Goal: Task Accomplishment & Management: Complete application form

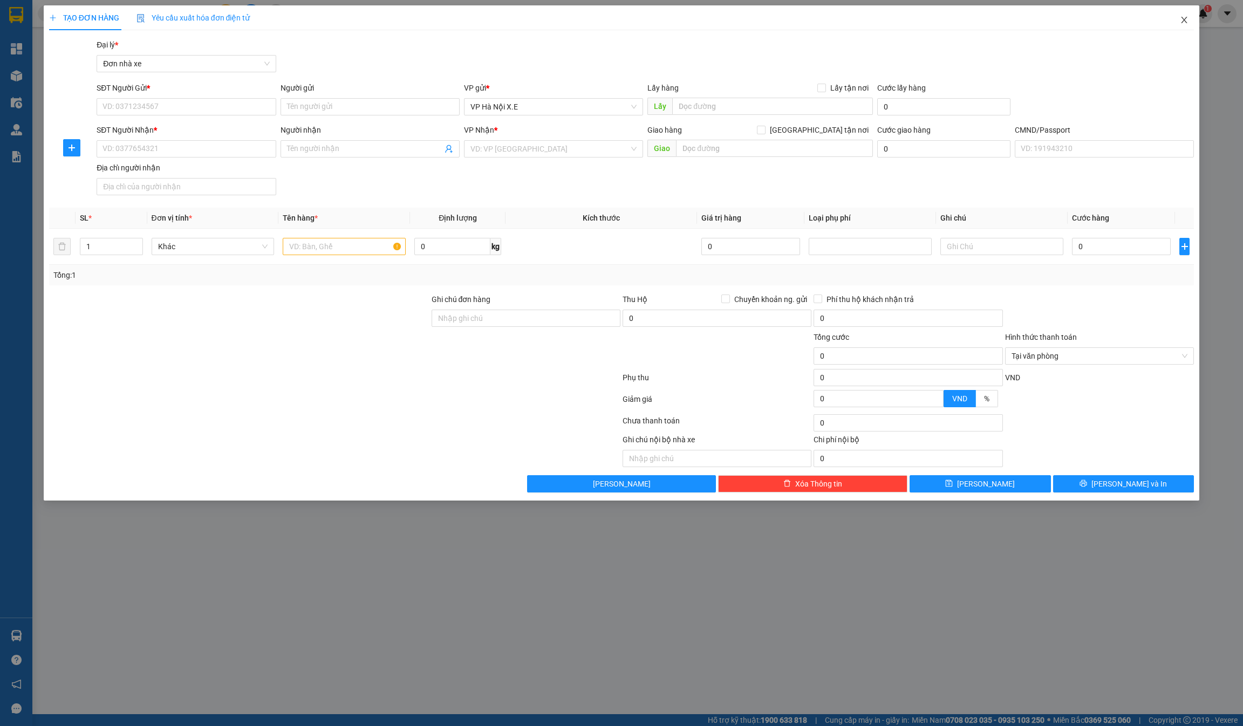
click at [1184, 19] on icon "close" at bounding box center [1184, 20] width 9 height 9
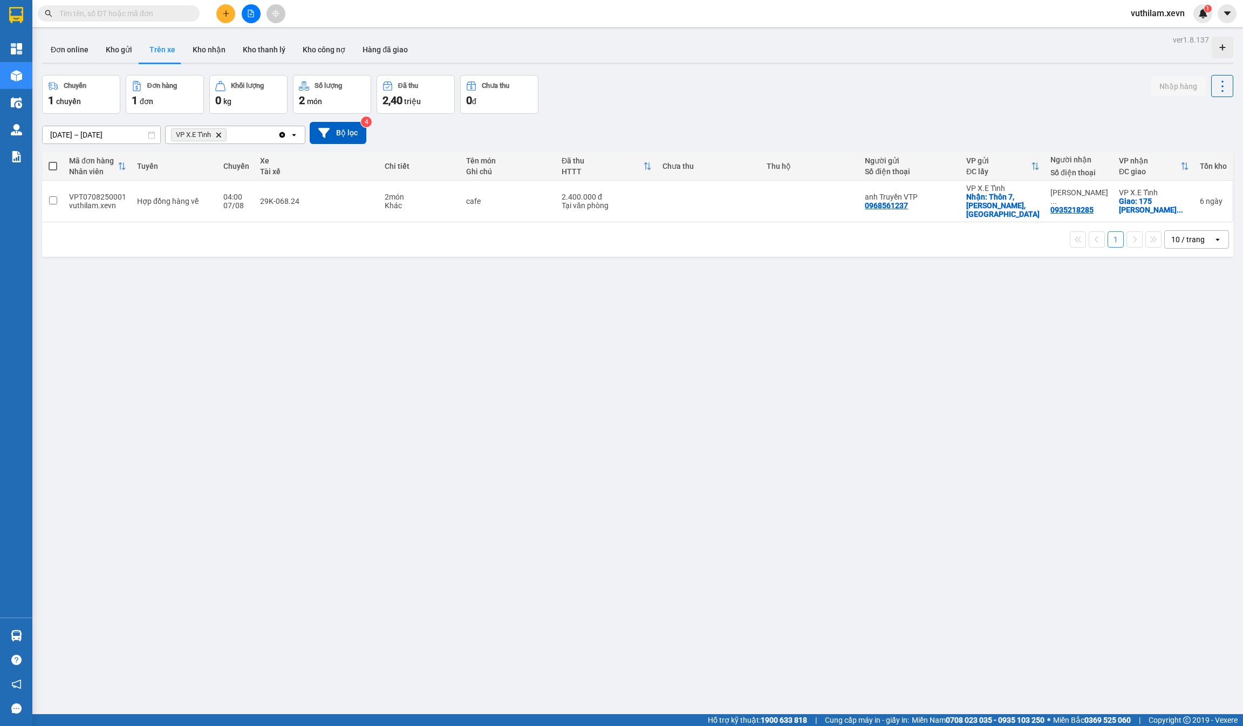
click at [323, 135] on icon at bounding box center [323, 133] width 11 height 10
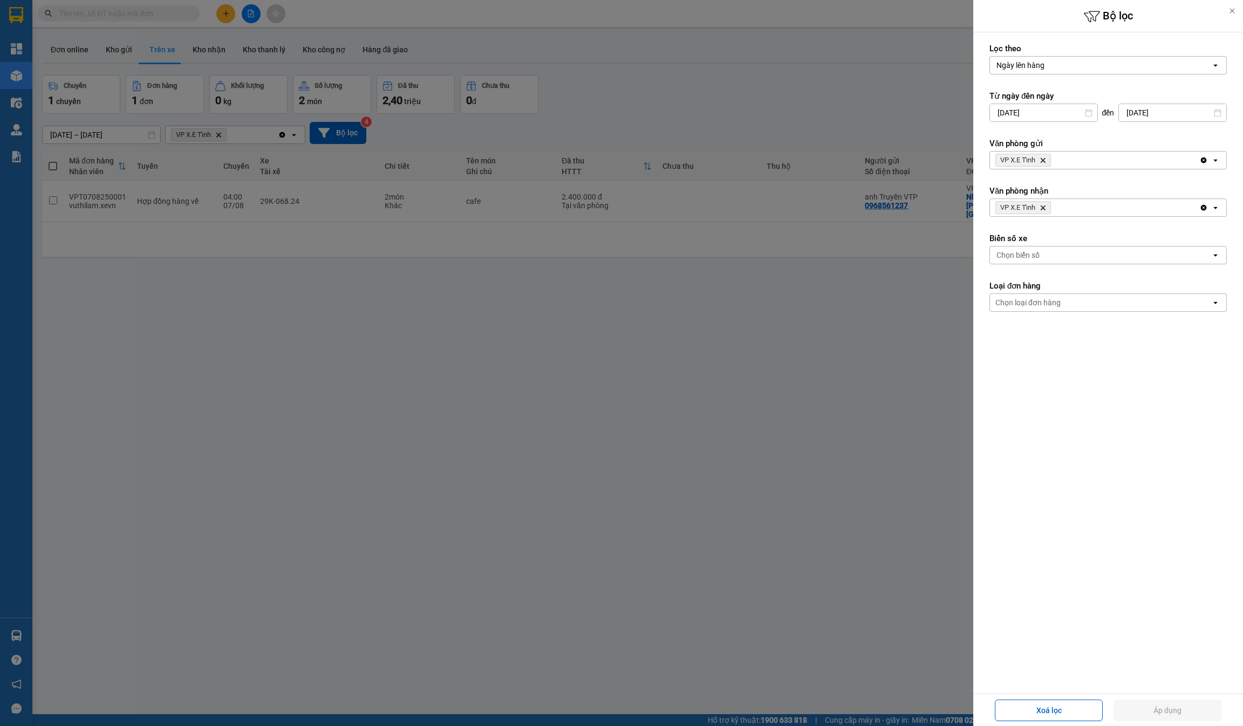
click at [690, 321] on div at bounding box center [621, 363] width 1243 height 726
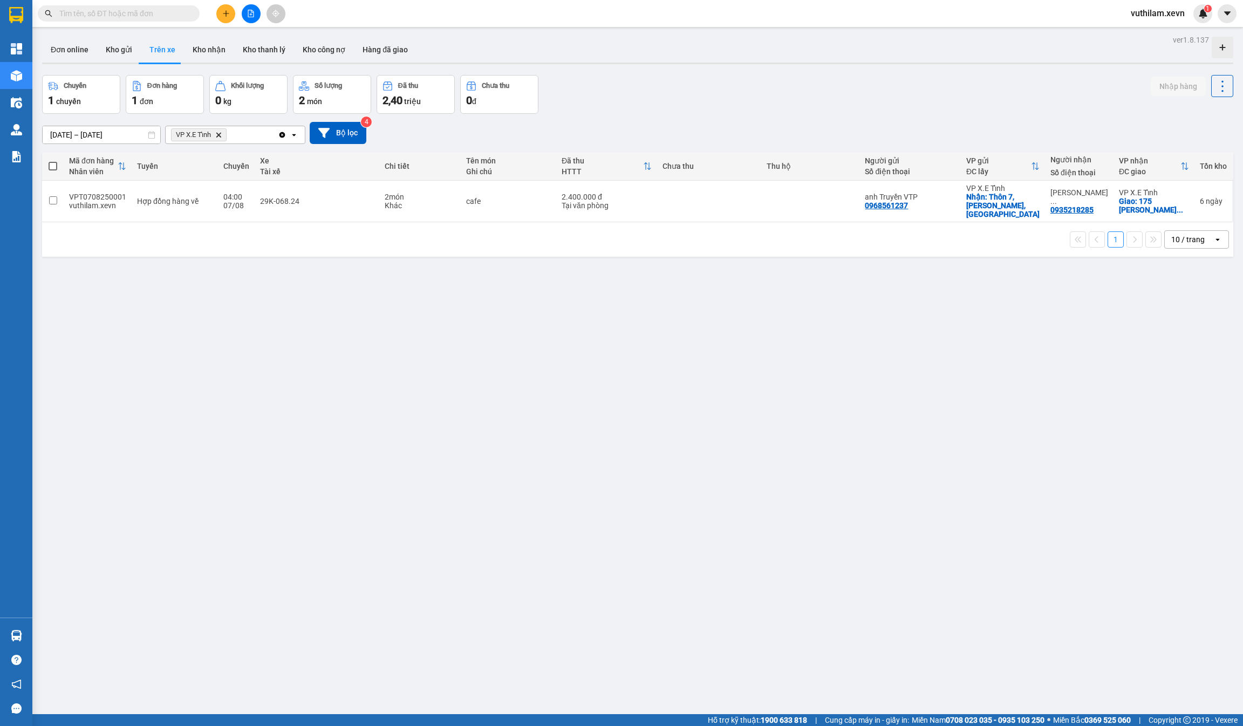
click at [105, 40] on button "Kho gửi" at bounding box center [119, 50] width 44 height 26
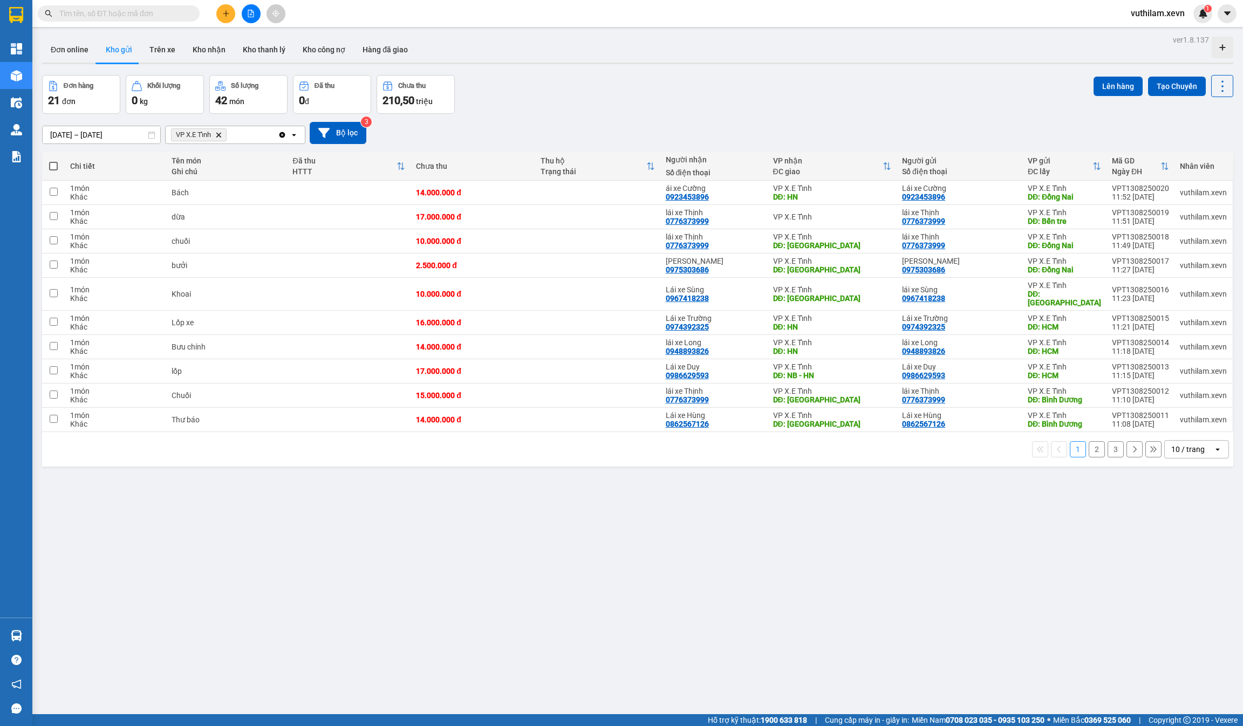
click at [1200, 441] on div "10 / trang" at bounding box center [1188, 449] width 49 height 17
click at [1167, 502] on span "20 / trang" at bounding box center [1177, 504] width 35 height 11
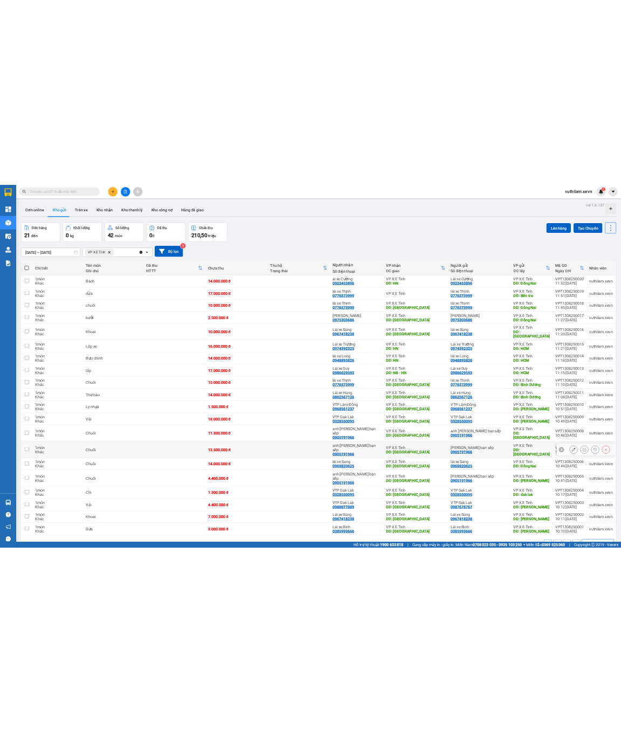
scroll to position [49, 0]
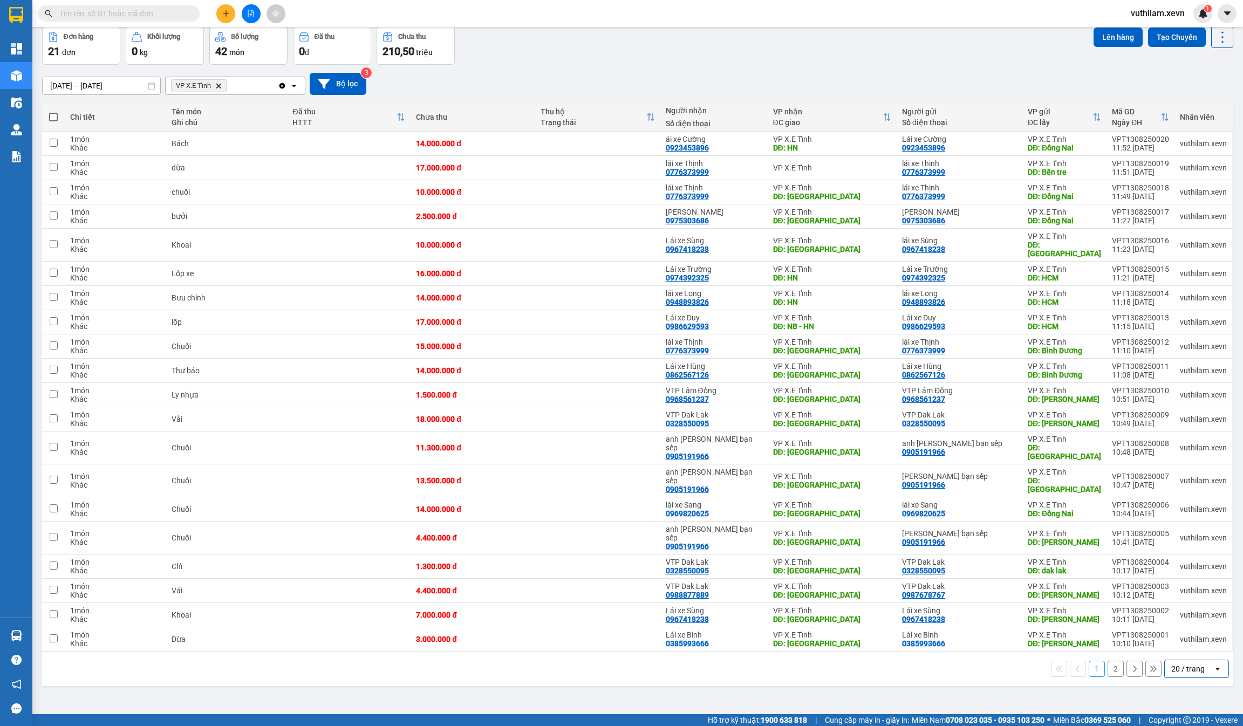
click at [1171, 663] on div "20 / trang" at bounding box center [1187, 668] width 33 height 11
click at [1169, 583] on div "50 / trang" at bounding box center [1184, 574] width 65 height 19
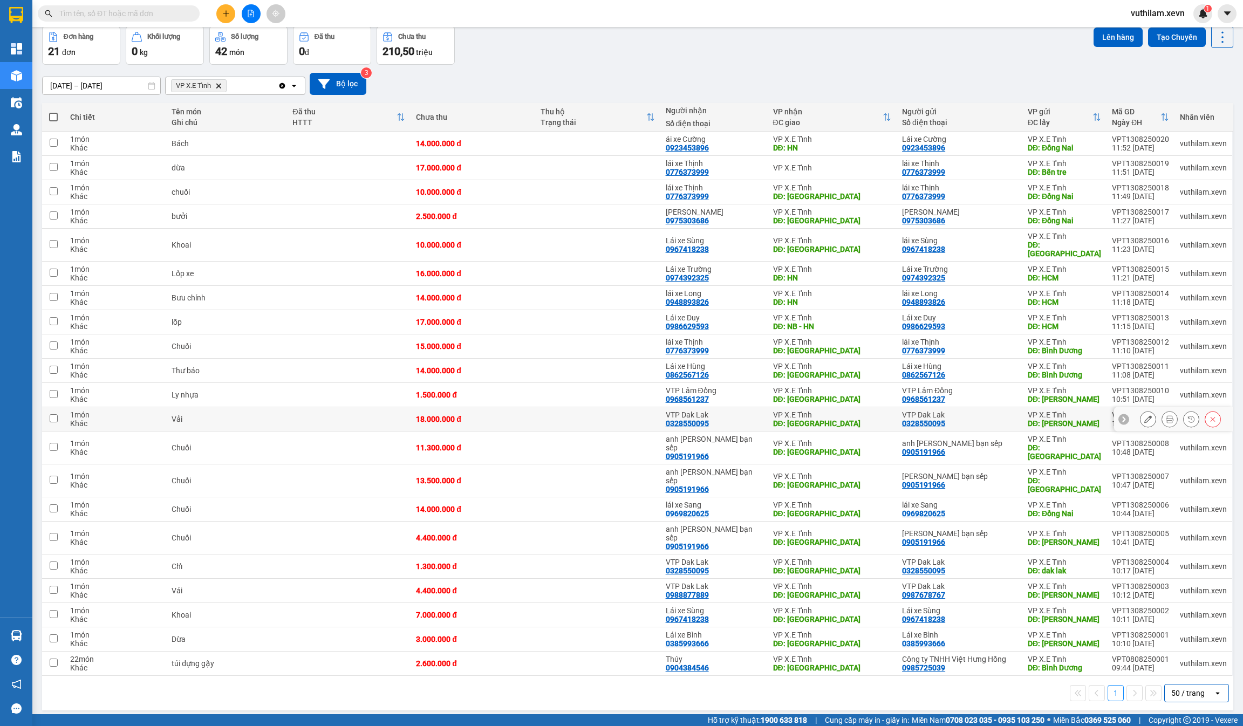
click at [972, 417] on div "VTP Dak Lak 0328550095" at bounding box center [959, 418] width 115 height 17
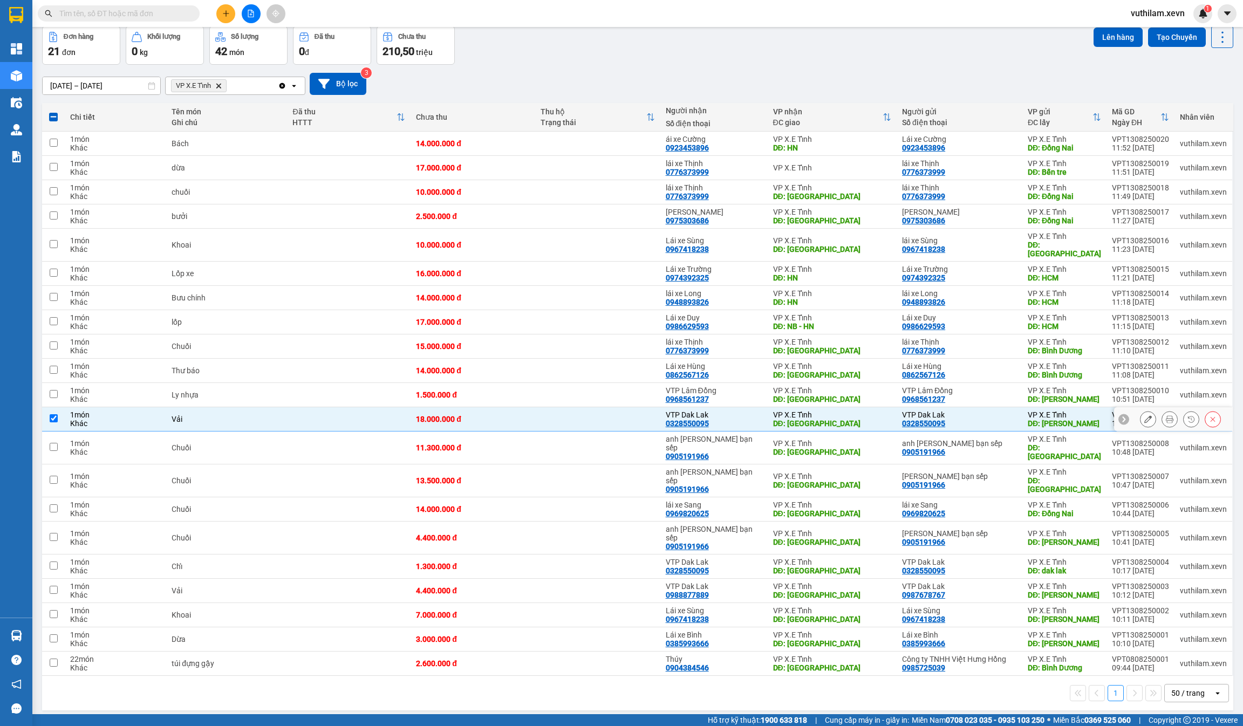
click at [51, 414] on input "checkbox" at bounding box center [54, 418] width 8 height 8
checkbox input "false"
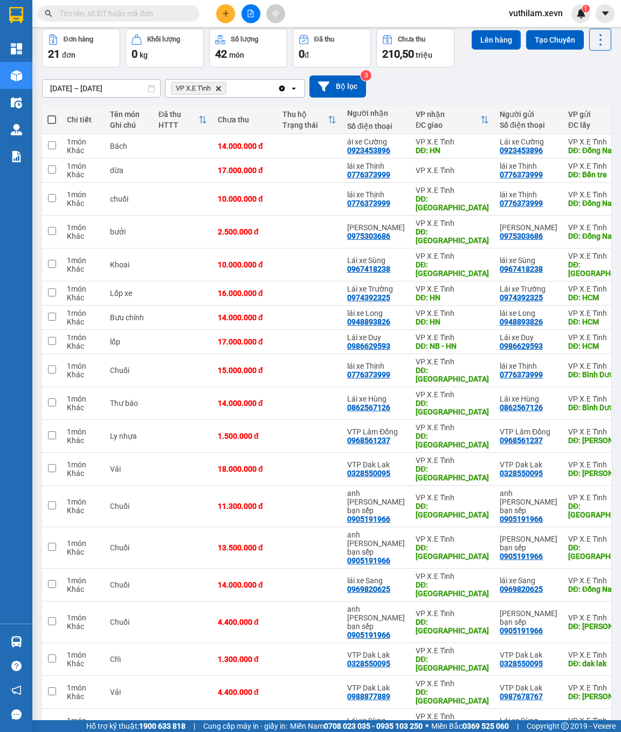
scroll to position [72, 0]
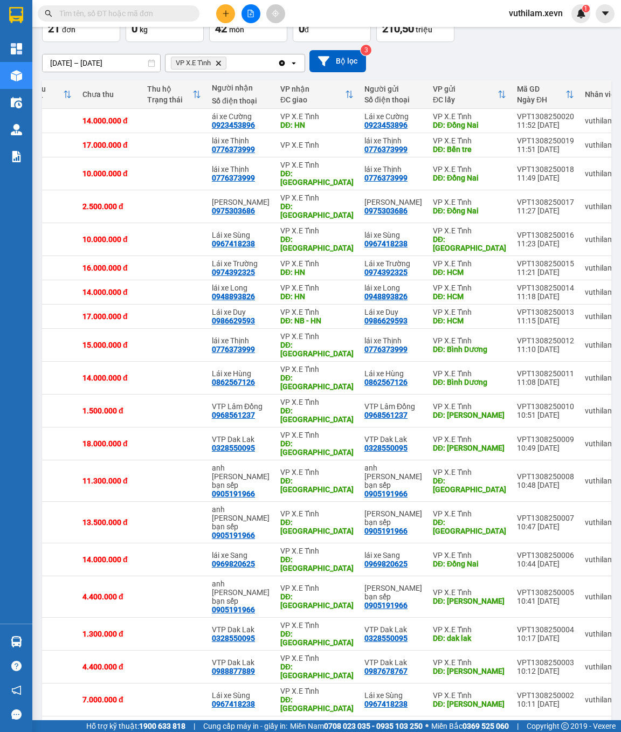
scroll to position [0, 145]
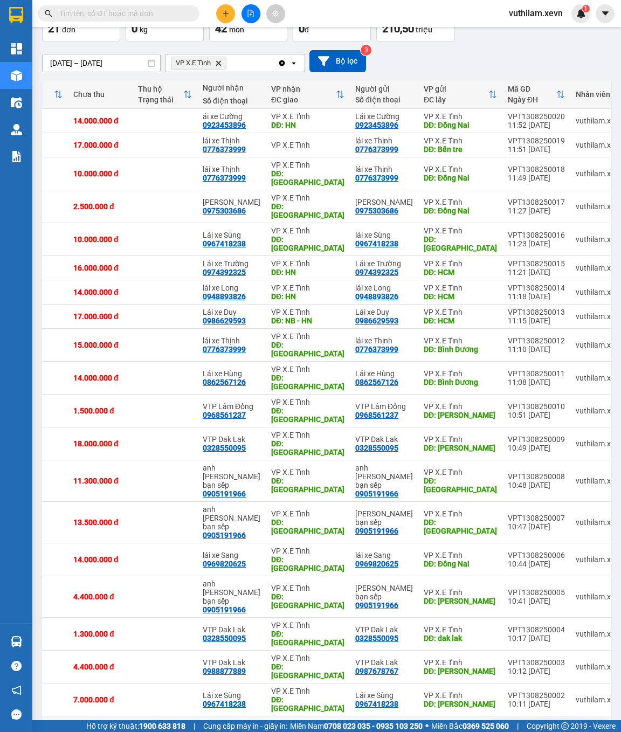
drag, startPoint x: 475, startPoint y: 611, endPoint x: 500, endPoint y: 612, distance: 25.4
click at [500, 717] on tr "1 món Khác Dừa 3.000.000 đ Lái xe Bình 0385993666 VP X.E [GEOGRAPHIC_DATA]: [GE…" at bounding box center [264, 733] width 732 height 33
click at [479, 717] on tr "1 món Khác Dừa 3.000.000 đ Lái xe Bình 0385993666 VP X.E [GEOGRAPHIC_DATA]: [GE…" at bounding box center [264, 733] width 732 height 33
checkbox input "false"
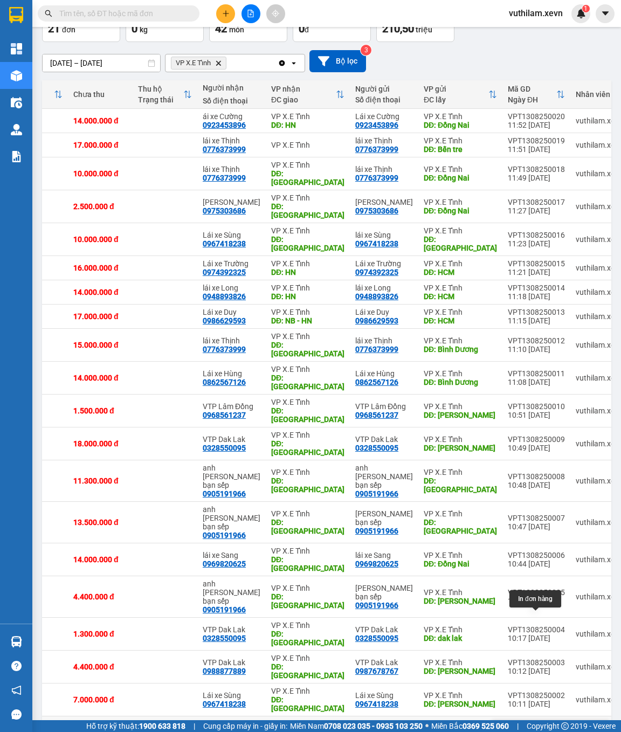
click at [544, 725] on icon at bounding box center [548, 733] width 8 height 8
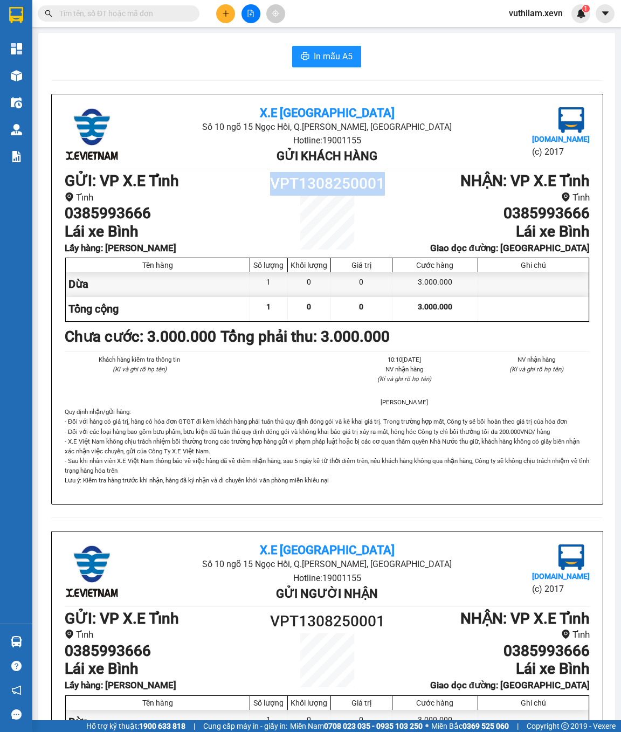
drag, startPoint x: 348, startPoint y: 187, endPoint x: 275, endPoint y: 187, distance: 73.9
click at [275, 187] on h1 "VPT1308250001" at bounding box center [328, 184] width 132 height 24
copy h1 "VPT1308250001"
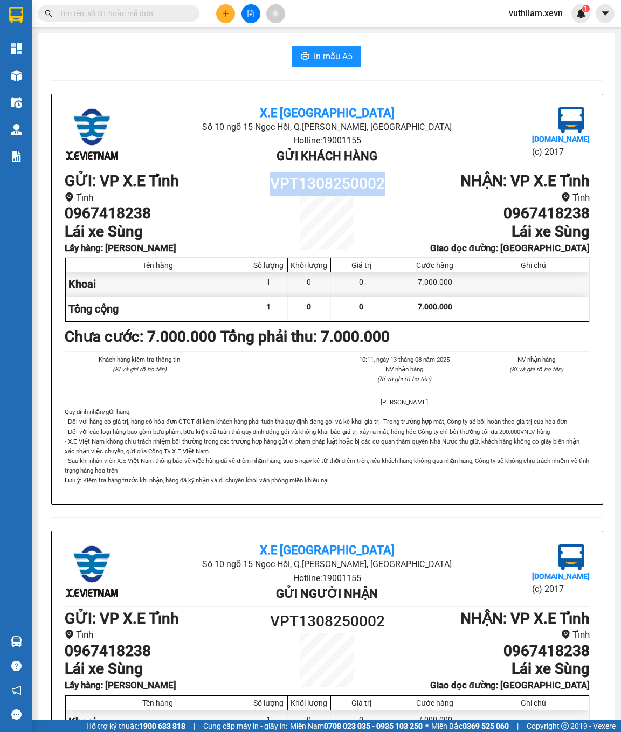
drag, startPoint x: 387, startPoint y: 184, endPoint x: 270, endPoint y: 186, distance: 117.0
click at [270, 186] on h1 "VPT1308250002" at bounding box center [328, 184] width 132 height 24
copy h1 "VPT1308250002"
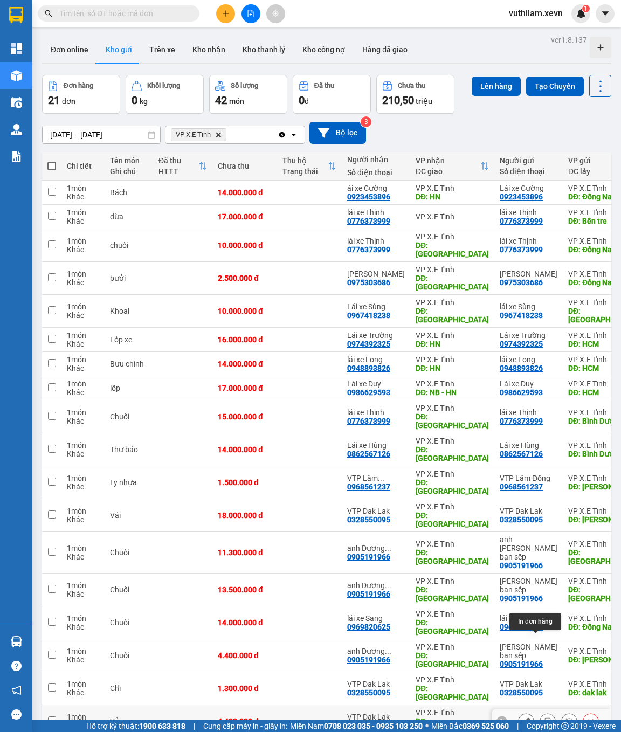
click at [544, 718] on icon at bounding box center [548, 722] width 8 height 8
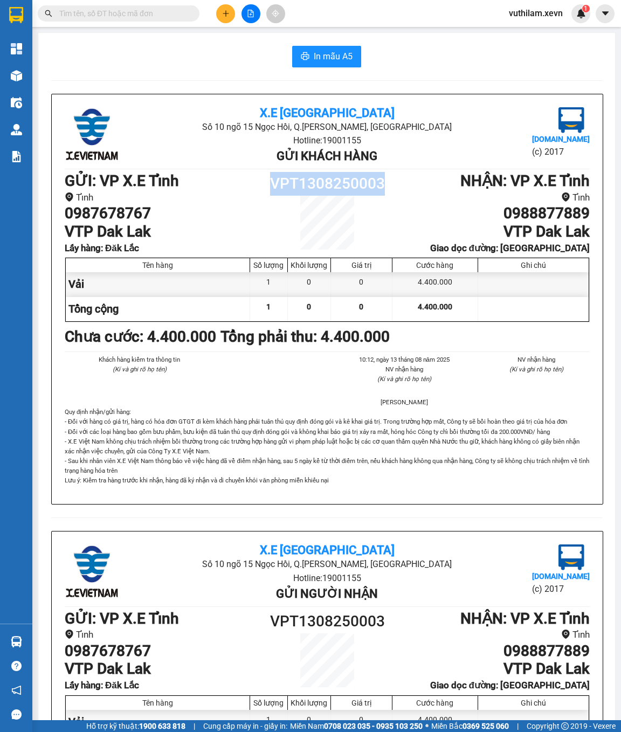
drag, startPoint x: 382, startPoint y: 185, endPoint x: 271, endPoint y: 179, distance: 111.3
click at [271, 179] on h1 "VPT1308250003" at bounding box center [328, 184] width 132 height 24
copy h1 "VPT1308250003"
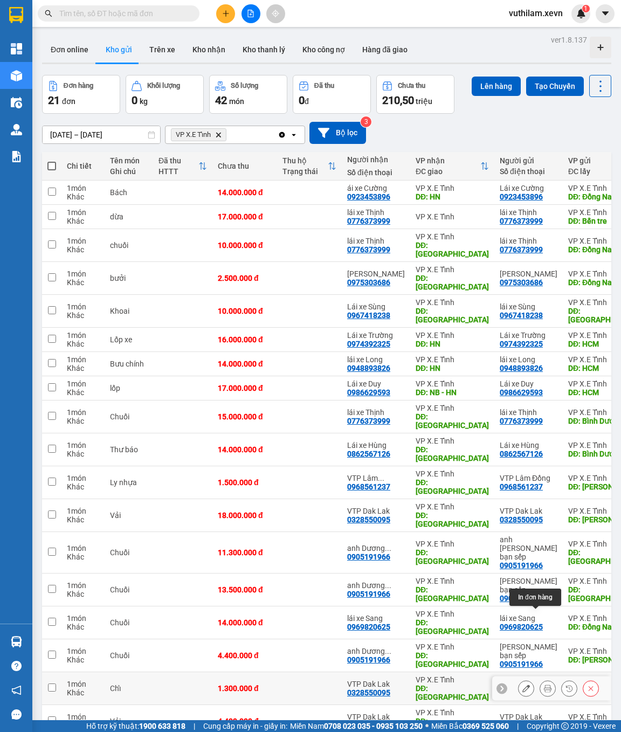
click at [544, 685] on icon at bounding box center [548, 689] width 8 height 8
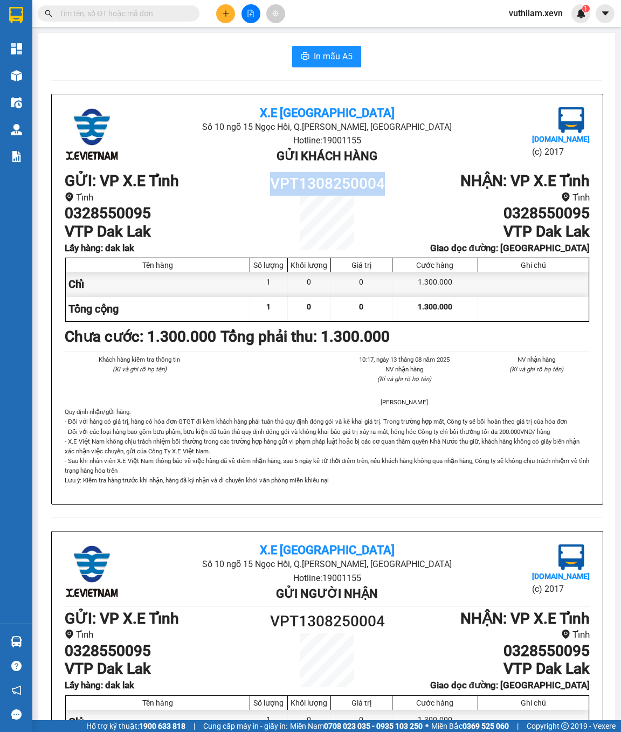
drag, startPoint x: 382, startPoint y: 184, endPoint x: 274, endPoint y: 176, distance: 108.8
click at [274, 176] on h1 "VPT1308250004" at bounding box center [328, 184] width 132 height 24
copy h1 "VPT1308250004"
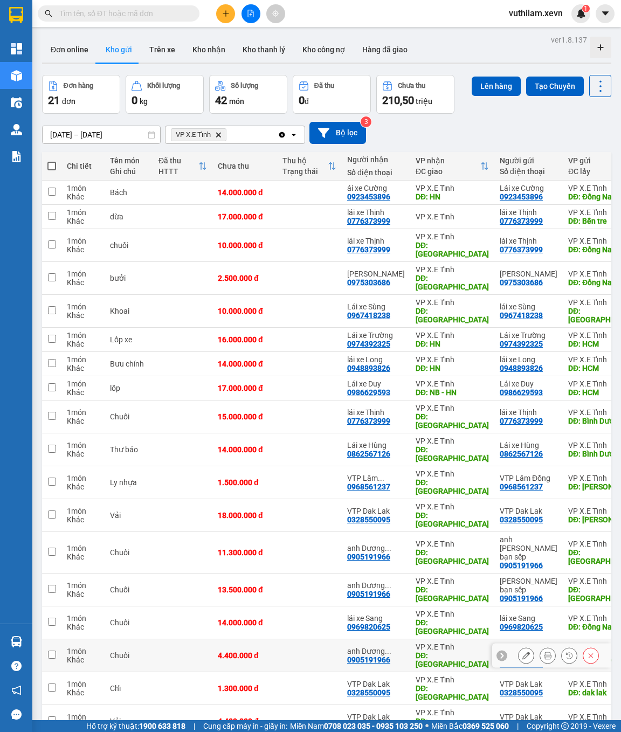
click at [544, 652] on icon at bounding box center [548, 656] width 8 height 8
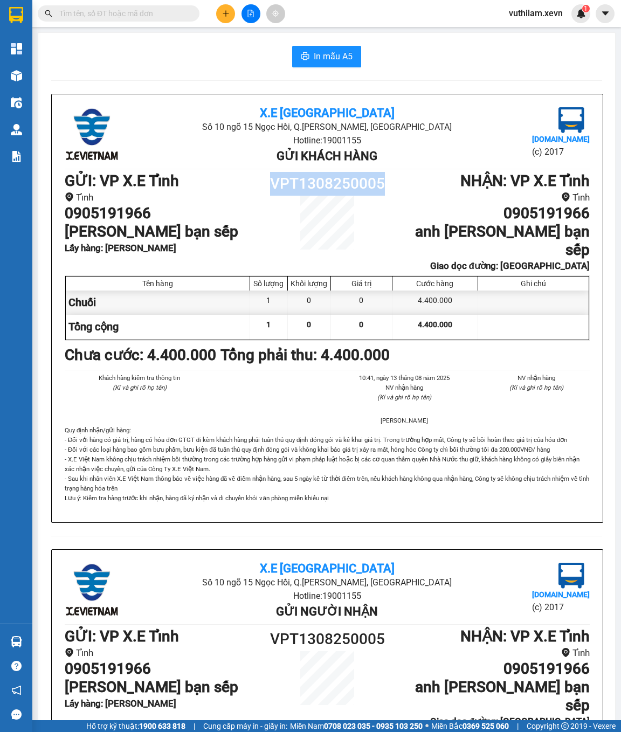
drag, startPoint x: 382, startPoint y: 184, endPoint x: 272, endPoint y: 177, distance: 110.2
click at [272, 177] on h1 "VPT1308250005" at bounding box center [328, 184] width 132 height 24
copy h1 "VPT1308250005"
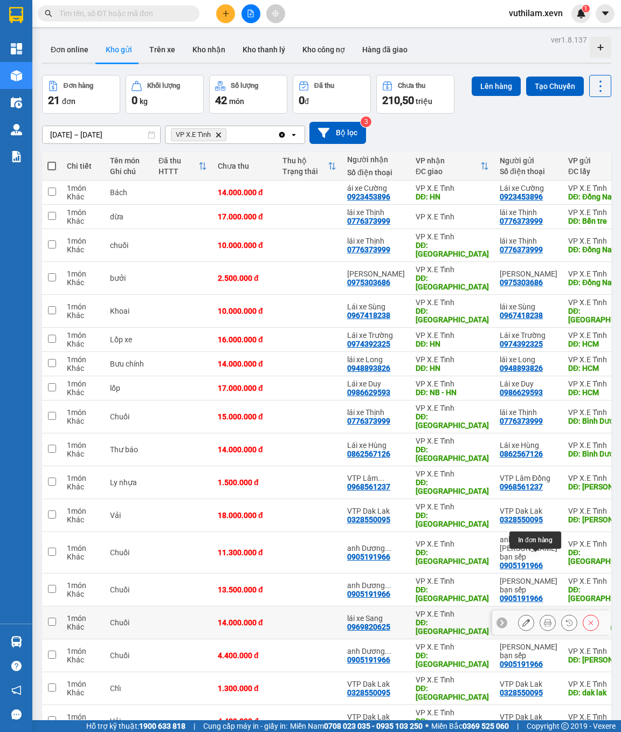
click at [540, 614] on button at bounding box center [547, 623] width 15 height 19
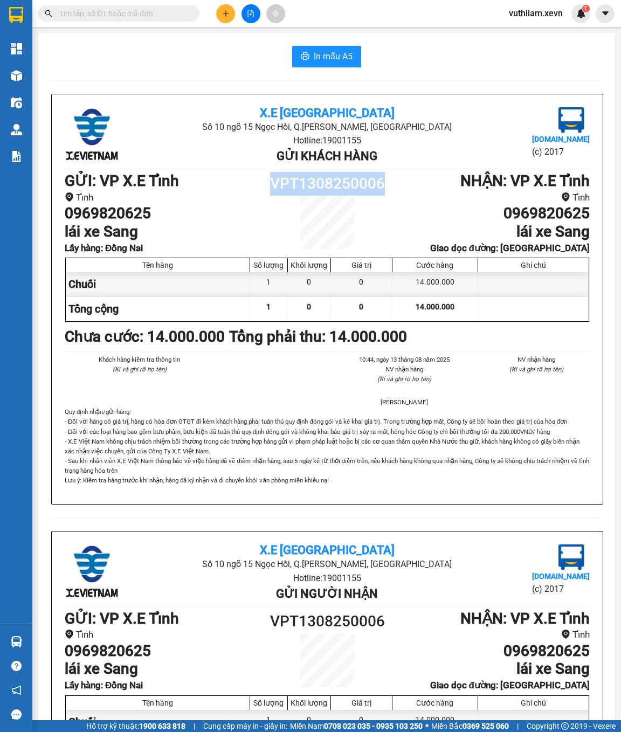
drag, startPoint x: 372, startPoint y: 183, endPoint x: 276, endPoint y: 177, distance: 96.2
click at [276, 177] on h1 "VPT1308250006" at bounding box center [328, 184] width 132 height 24
copy h1 "VPT1308250006"
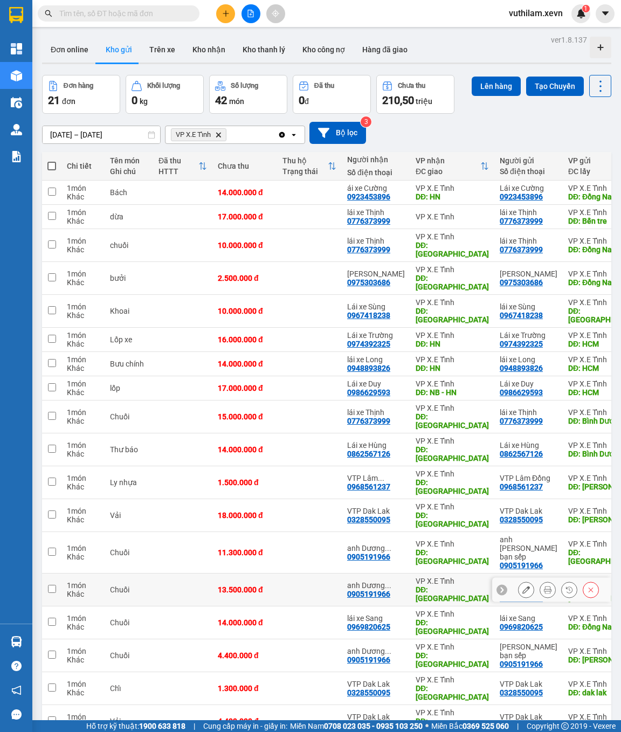
click at [544, 586] on icon at bounding box center [548, 590] width 8 height 8
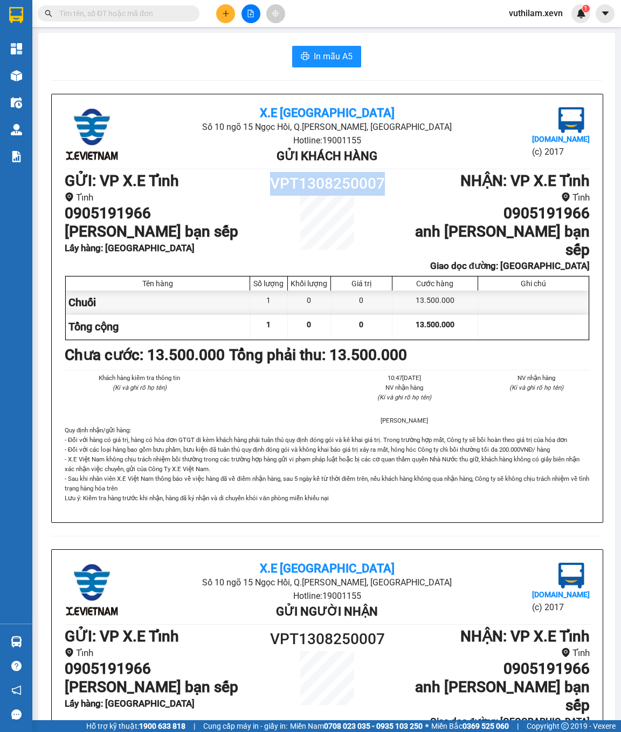
drag, startPoint x: 380, startPoint y: 188, endPoint x: 274, endPoint y: 186, distance: 105.7
click at [274, 186] on h1 "VPT1308250007" at bounding box center [328, 184] width 132 height 24
copy h1 "VPT1308250007"
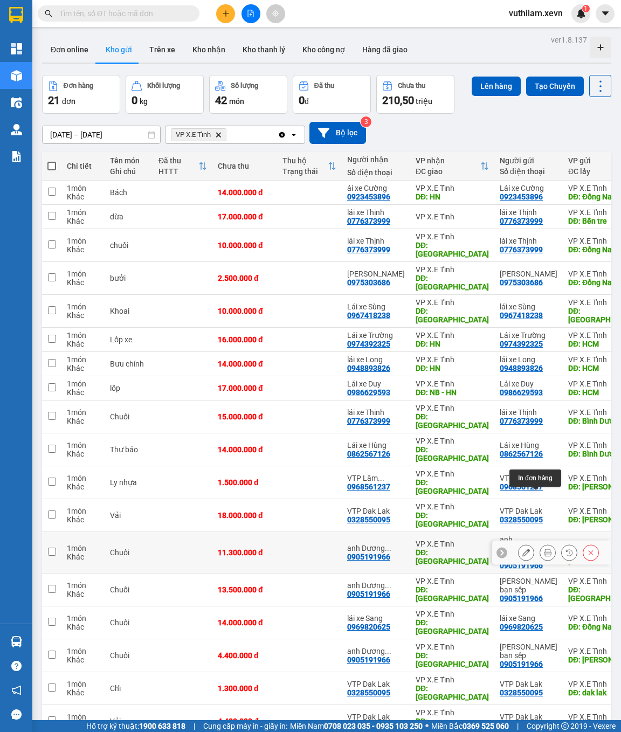
click at [544, 549] on icon at bounding box center [548, 553] width 8 height 8
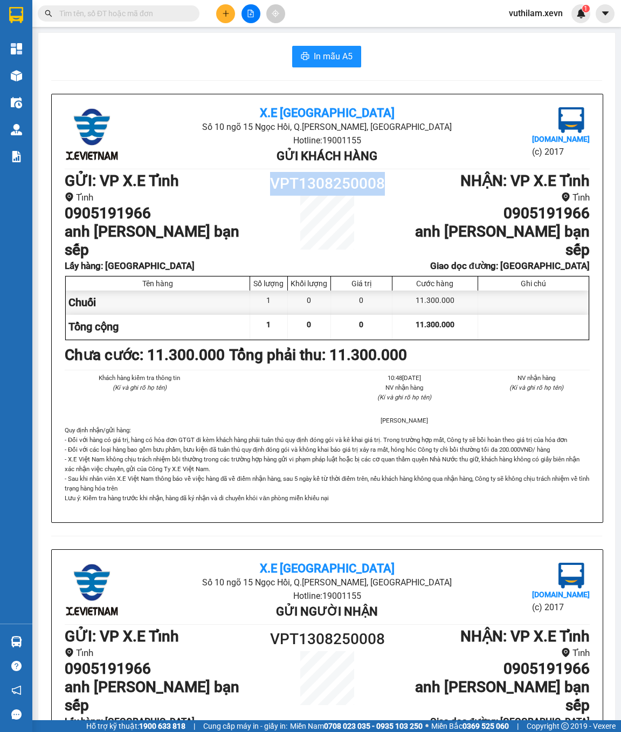
drag, startPoint x: 387, startPoint y: 181, endPoint x: 273, endPoint y: 184, distance: 113.9
click at [273, 184] on h1 "VPT1308250008" at bounding box center [328, 184] width 132 height 24
copy h1 "VPT1308250008"
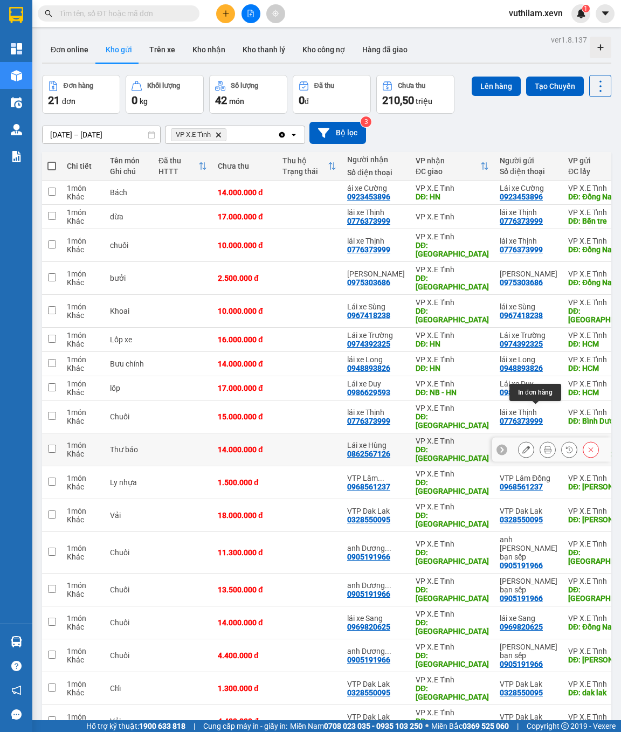
click at [544, 446] on icon at bounding box center [548, 450] width 8 height 8
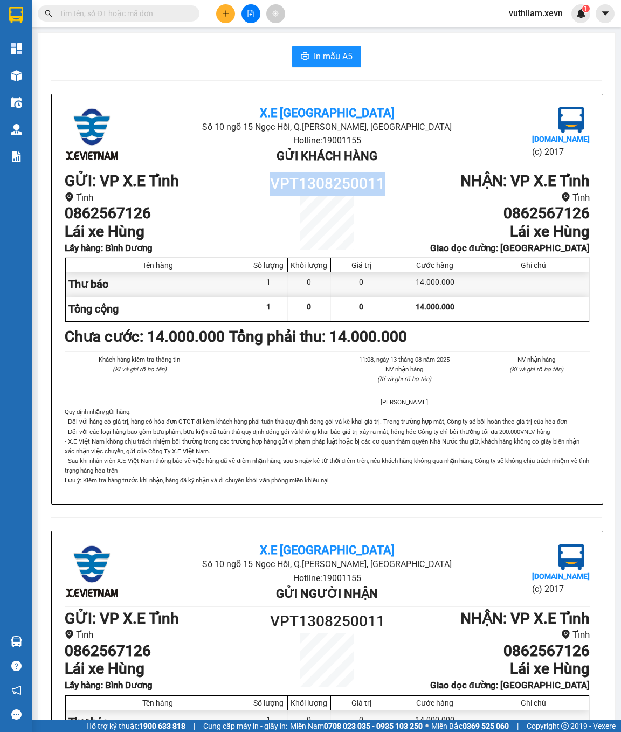
drag, startPoint x: 382, startPoint y: 184, endPoint x: 273, endPoint y: 173, distance: 110.0
click at [273, 173] on h1 "VPT1308250011" at bounding box center [328, 184] width 132 height 24
copy h1 "VPT1308250011"
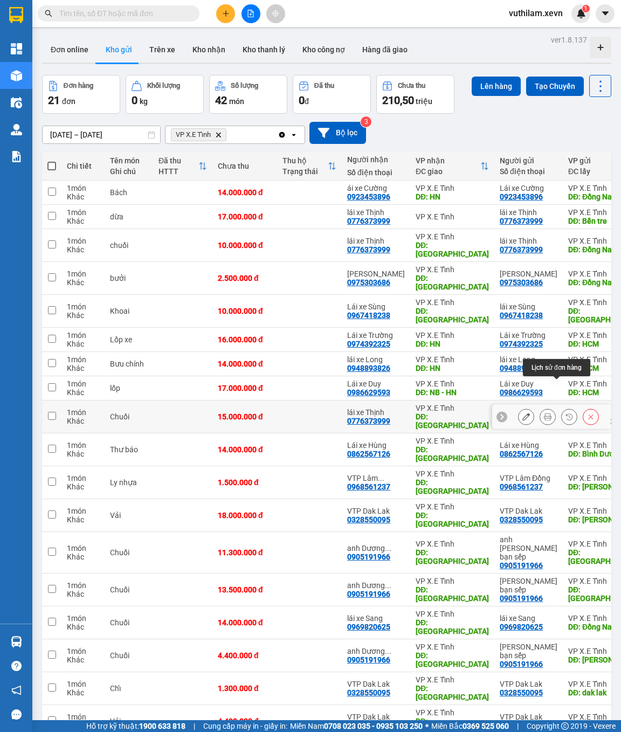
click at [544, 413] on icon at bounding box center [548, 417] width 8 height 8
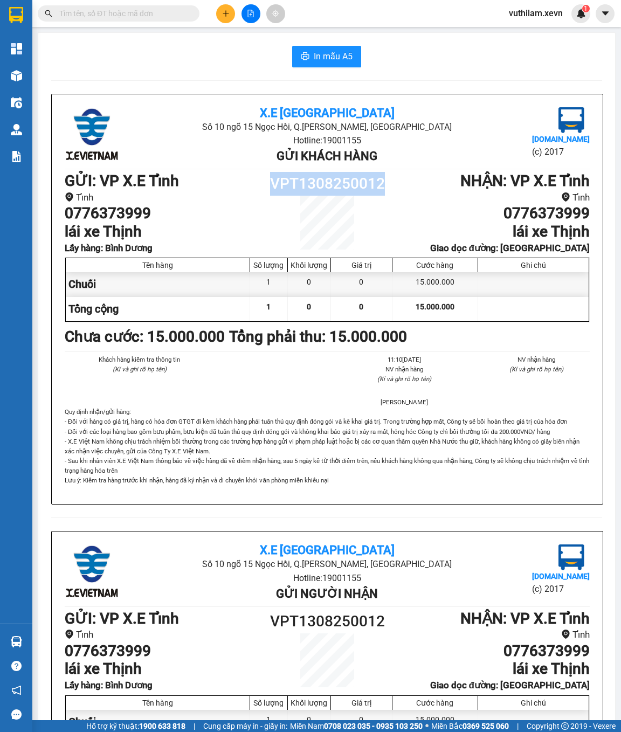
drag, startPoint x: 387, startPoint y: 184, endPoint x: 274, endPoint y: 188, distance: 113.3
click at [274, 188] on h1 "VPT1308250012" at bounding box center [328, 184] width 132 height 24
copy h1 "VPT1308250012"
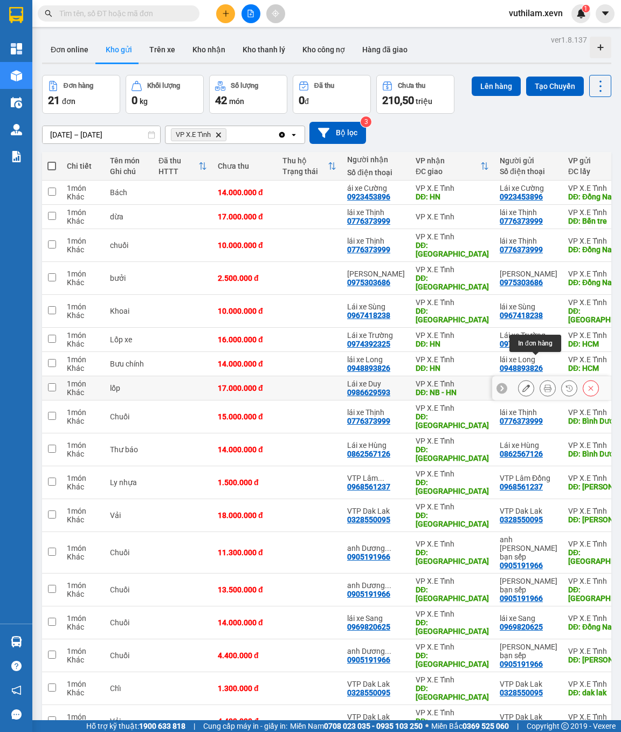
click at [544, 385] on icon at bounding box center [548, 389] width 8 height 8
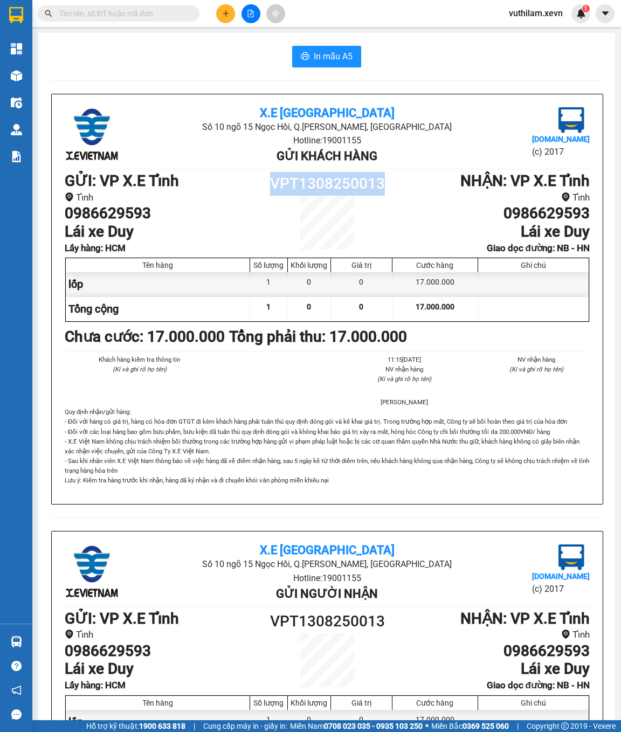
drag, startPoint x: 384, startPoint y: 182, endPoint x: 266, endPoint y: 185, distance: 117.6
click at [266, 185] on h1 "VPT1308250013" at bounding box center [328, 184] width 132 height 24
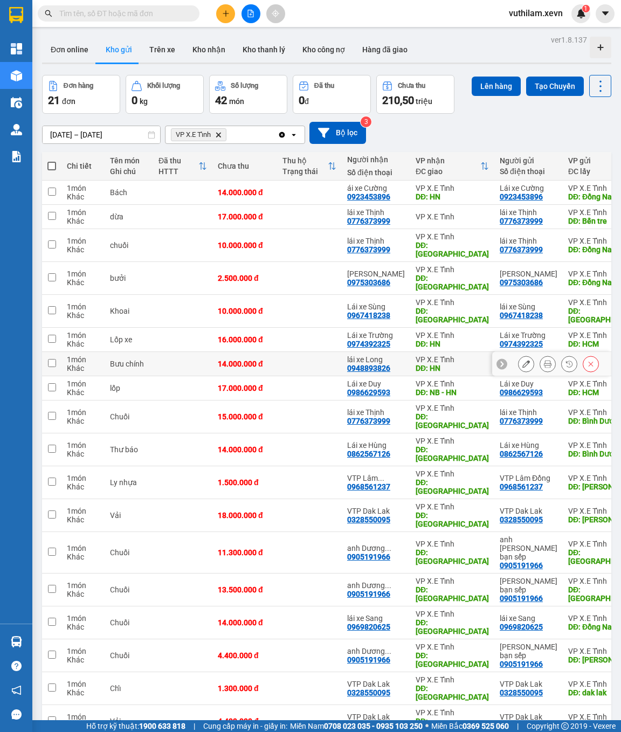
click at [544, 360] on icon at bounding box center [548, 364] width 8 height 8
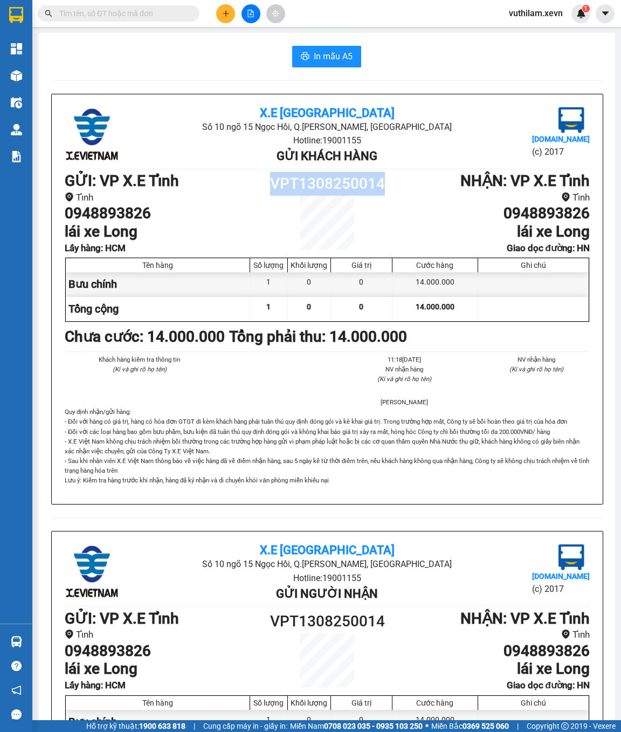
drag, startPoint x: 383, startPoint y: 181, endPoint x: 274, endPoint y: 176, distance: 109.6
click at [274, 176] on h1 "VPT1308250014" at bounding box center [328, 184] width 132 height 24
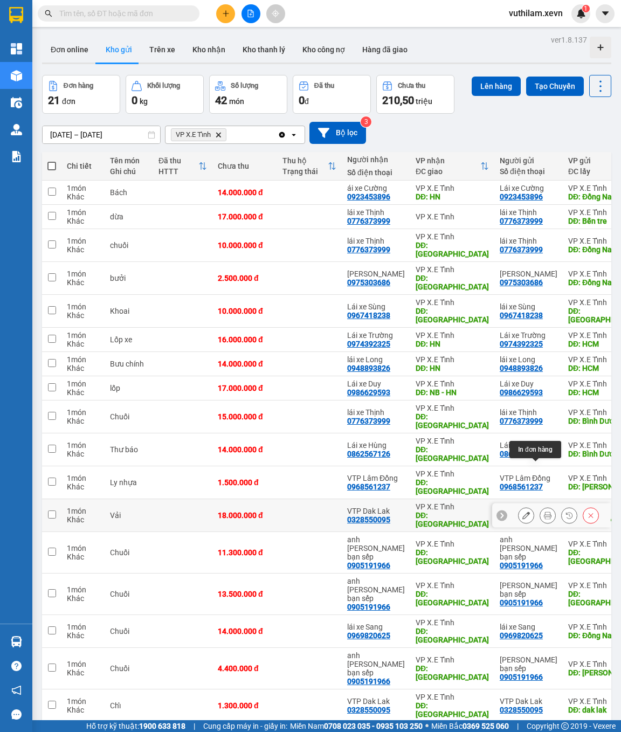
click at [540, 506] on button at bounding box center [547, 515] width 15 height 19
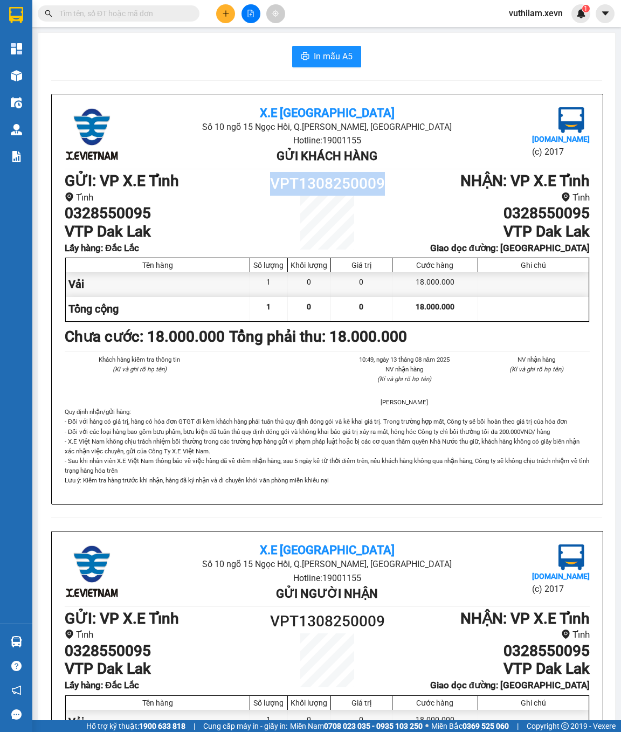
drag, startPoint x: 381, startPoint y: 180, endPoint x: 272, endPoint y: 183, distance: 108.5
click at [272, 183] on h1 "VPT1308250009" at bounding box center [328, 184] width 132 height 24
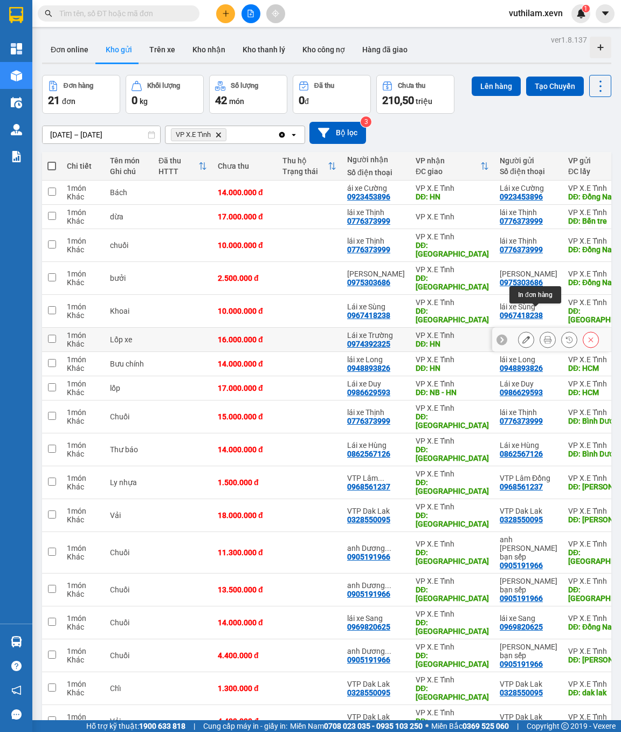
click at [544, 336] on icon at bounding box center [548, 340] width 8 height 8
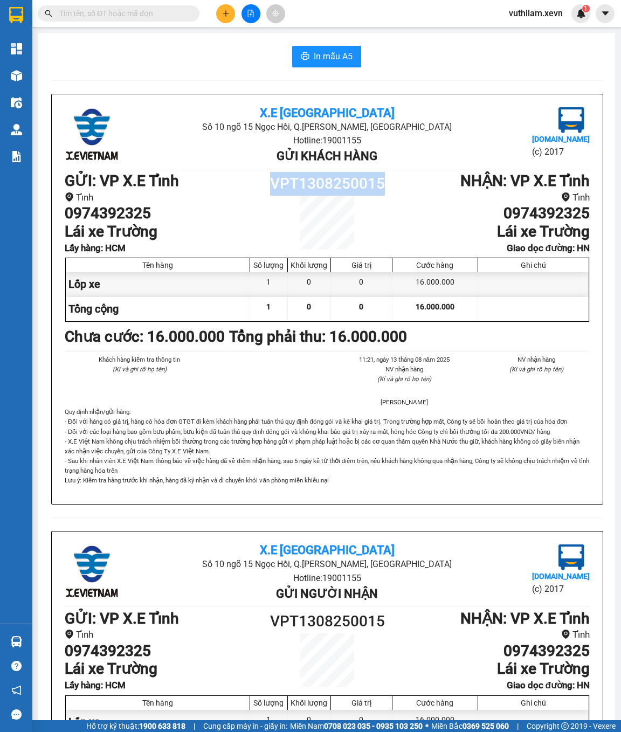
drag, startPoint x: 380, startPoint y: 181, endPoint x: 272, endPoint y: 175, distance: 108.1
click at [272, 175] on h1 "VPT1308250015" at bounding box center [328, 184] width 132 height 24
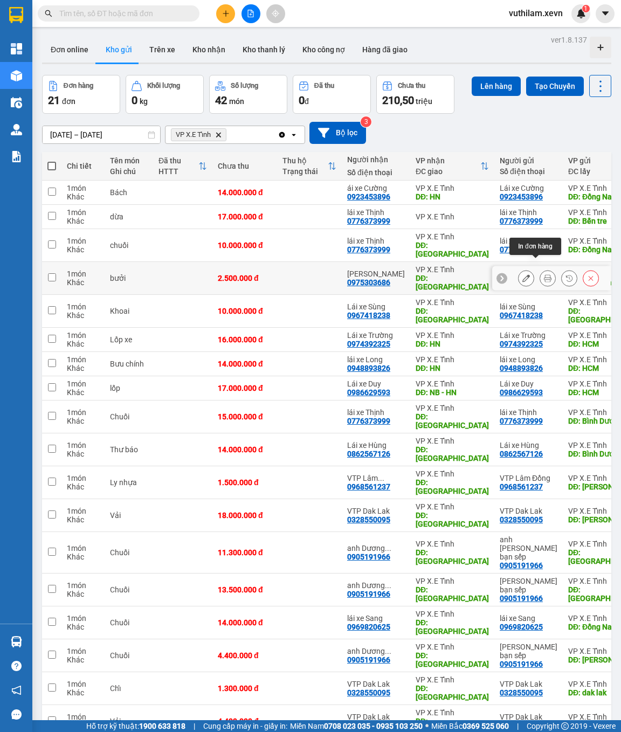
click at [544, 275] on icon at bounding box center [548, 279] width 8 height 8
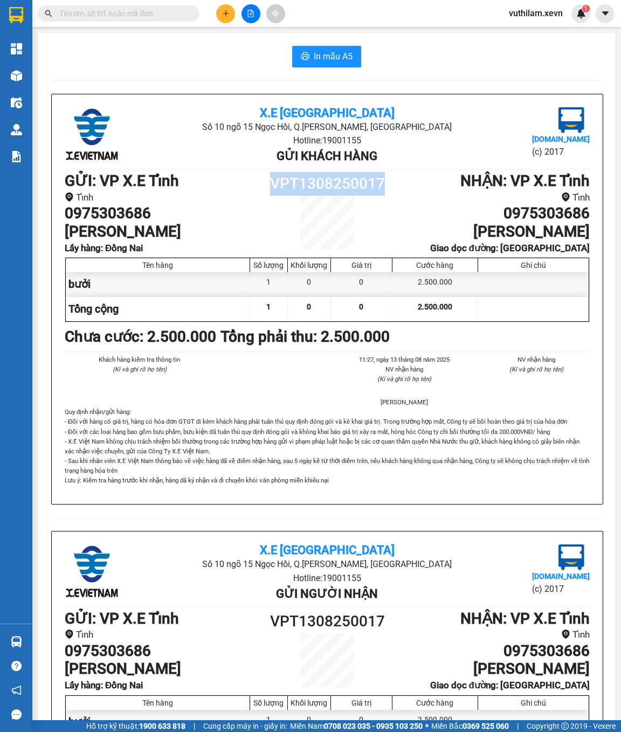
drag, startPoint x: 385, startPoint y: 186, endPoint x: 275, endPoint y: 194, distance: 110.4
click at [275, 194] on h1 "VPT1308250017" at bounding box center [328, 184] width 132 height 24
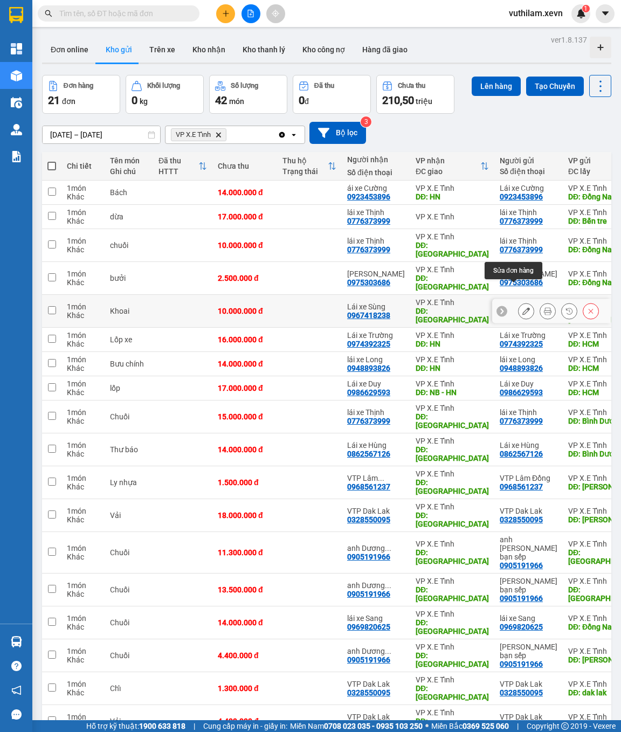
click at [523, 307] on icon at bounding box center [527, 311] width 8 height 8
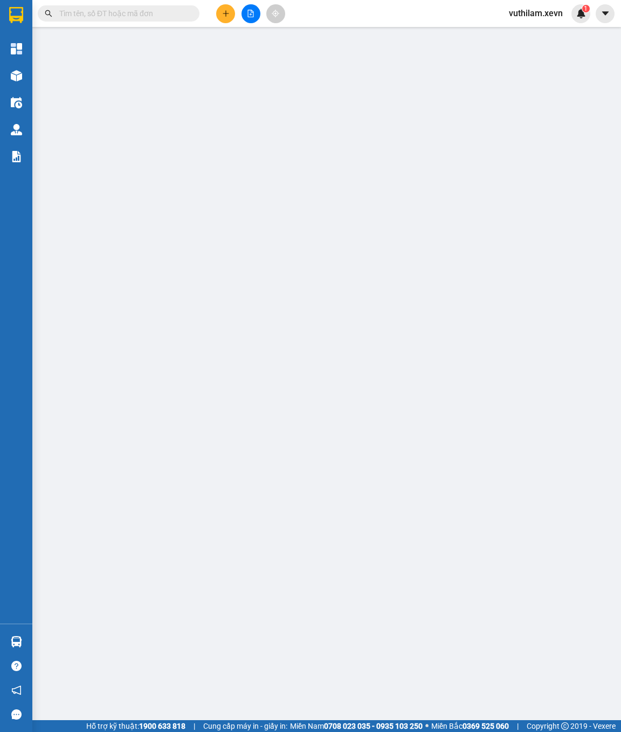
type input "0967418238"
type input "lái xe Sùng"
type input "Đắk Lắk"
type input "0967418238"
type input "Lái xe Sùng"
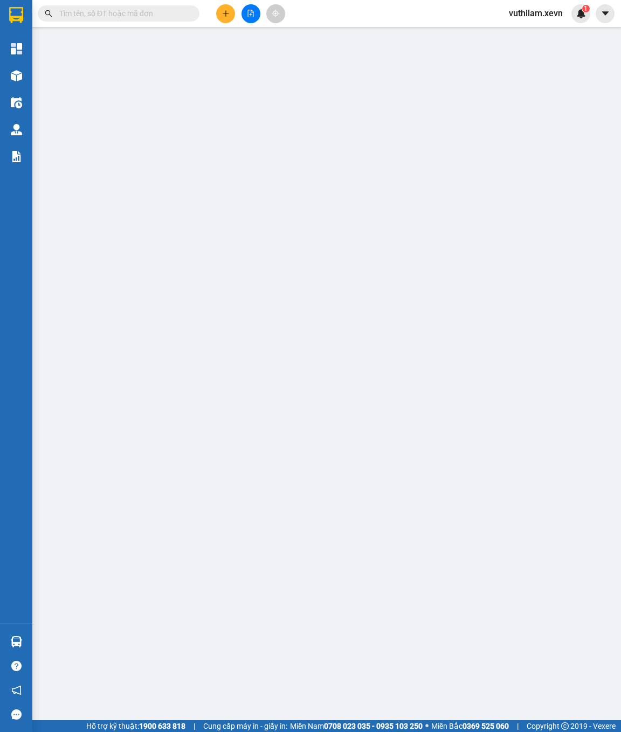
type input "[GEOGRAPHIC_DATA]"
type input "chưa có giá"
type input "10.000.000"
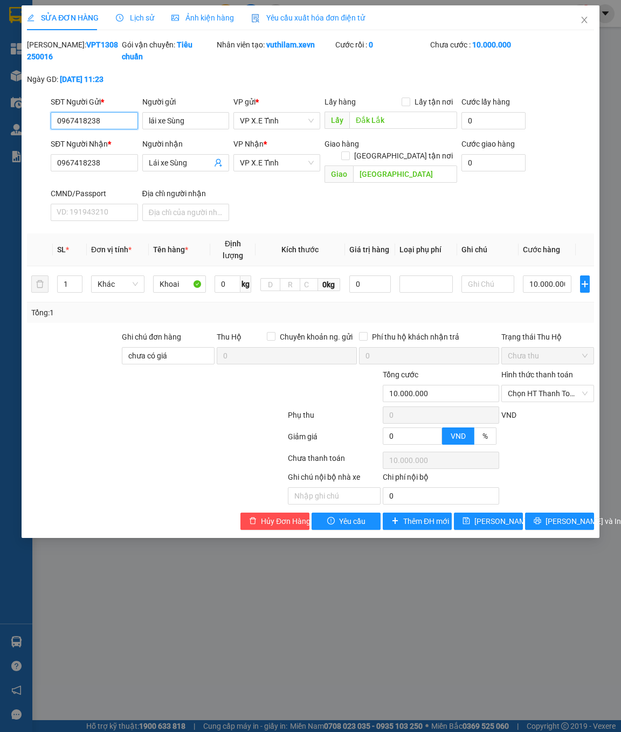
drag, startPoint x: 99, startPoint y: 133, endPoint x: 18, endPoint y: 101, distance: 87.4
click at [24, 107] on div "SỬA ĐƠN HÀNG Lịch sử Ảnh kiện hàng Yêu cầu xuất hóa đơn điện tử Total Paid Fee …" at bounding box center [311, 271] width 578 height 533
paste input "05191966"
type input "0905191966"
drag, startPoint x: 189, startPoint y: 136, endPoint x: 130, endPoint y: 129, distance: 59.3
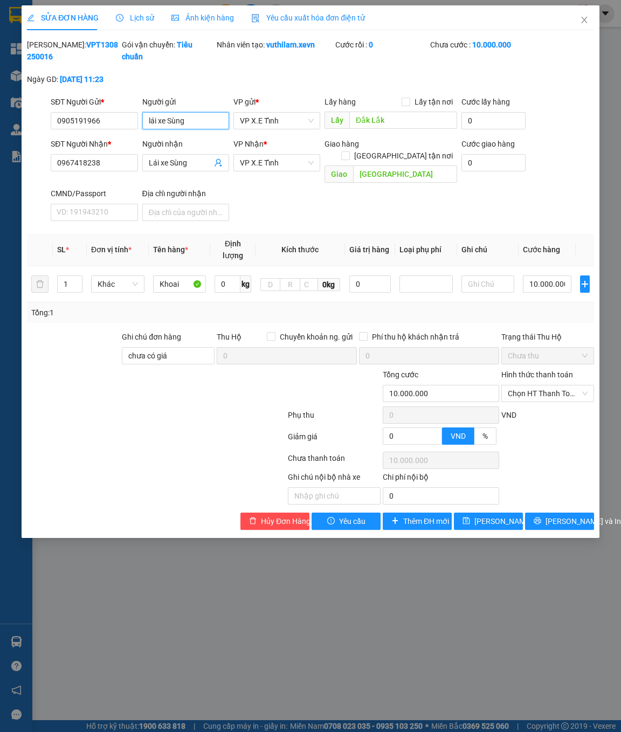
click at [131, 129] on div "SĐT Người Gửi * 0905191966 Người gửi lái xe Sùng lái xe Sùng VP gửi * VP X.E Tỉ…" at bounding box center [322, 115] width 547 height 38
click at [156, 129] on input "Người gửi" at bounding box center [185, 120] width 87 height 17
type input "anh [PERSON_NAME] bạn sếp"
drag, startPoint x: 94, startPoint y: 133, endPoint x: 31, endPoint y: 138, distance: 63.3
click at [31, 134] on div "SĐT Người Gửi * 0905191966 0905191966 Người gửi anh [PERSON_NAME] bạn sếp VP gử…" at bounding box center [310, 115] width 569 height 38
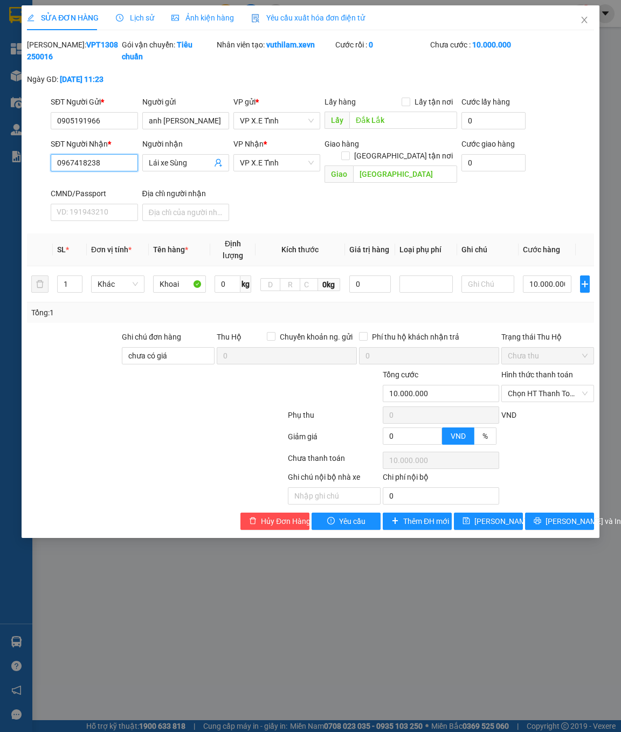
drag, startPoint x: 111, startPoint y: 173, endPoint x: 19, endPoint y: 178, distance: 91.9
click at [23, 179] on div "SỬA ĐƠN HÀNG Lịch sử Ảnh kiện hàng Yêu cầu xuất hóa đơn điện tử Total Paid Fee …" at bounding box center [311, 271] width 578 height 533
paste input "05191966"
type input "0905191966"
click at [153, 129] on input "anh [PERSON_NAME] bạn sếp" at bounding box center [185, 120] width 87 height 17
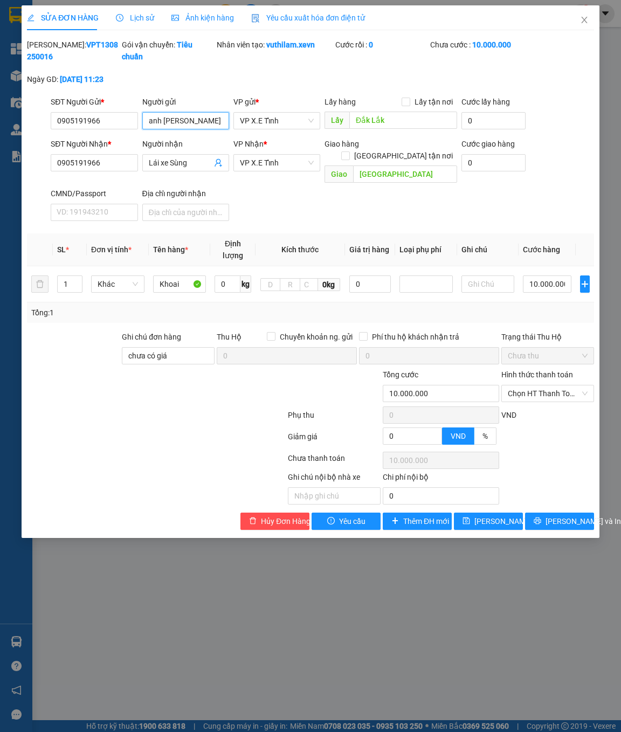
drag, startPoint x: 222, startPoint y: 131, endPoint x: 140, endPoint y: 134, distance: 81.5
click at [140, 134] on div "Người gửi anh [PERSON_NAME] bạn sếp anh [PERSON_NAME] bạn sếp" at bounding box center [185, 115] width 91 height 38
click at [202, 169] on input "Lái xe Sùng" at bounding box center [180, 163] width 63 height 12
drag, startPoint x: 196, startPoint y: 175, endPoint x: 140, endPoint y: 172, distance: 55.6
click at [140, 172] on div "Người nhận Lái xe Sùng Lái xe Sùng" at bounding box center [185, 163] width 91 height 50
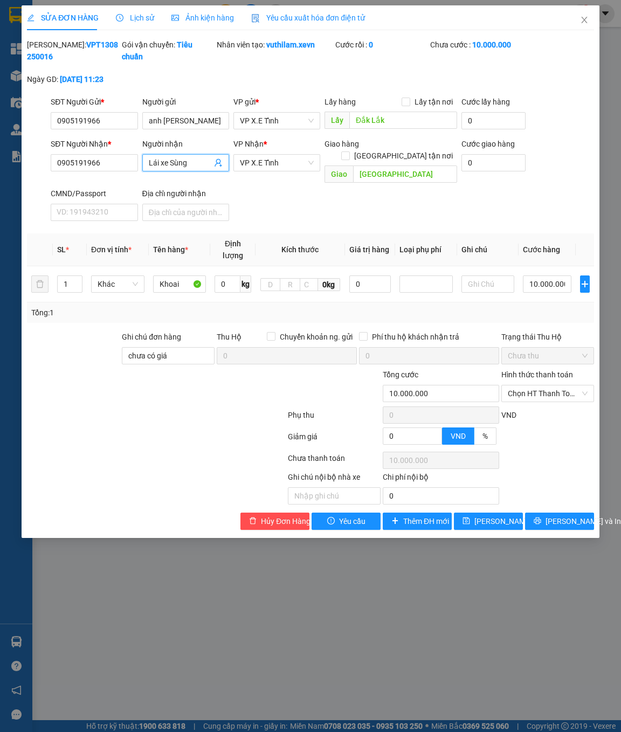
paste input "anh [PERSON_NAME] bạn sếp"
click at [236, 198] on div "anh [PERSON_NAME] bạn sếp - 0905191966" at bounding box center [222, 197] width 149 height 12
type input "anh [PERSON_NAME] bạn sếp"
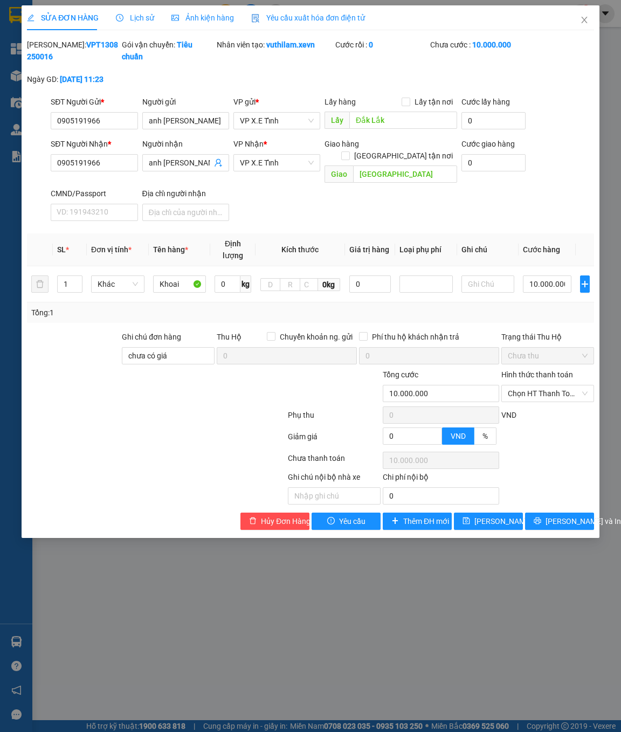
drag, startPoint x: 112, startPoint y: 40, endPoint x: 56, endPoint y: 45, distance: 55.8
click at [56, 45] on div "[PERSON_NAME]: VPT1308250016" at bounding box center [73, 51] width 93 height 24
click at [475, 519] on span "[PERSON_NAME] thay đổi" at bounding box center [518, 522] width 86 height 12
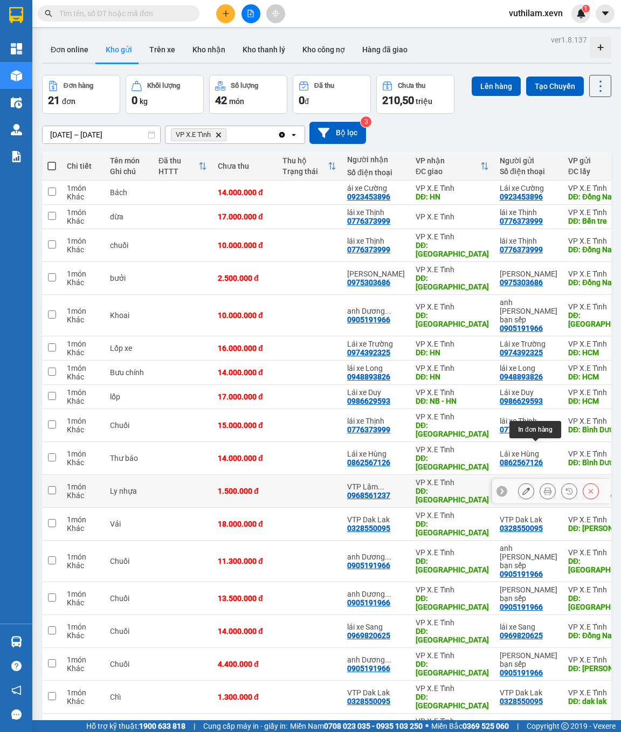
click at [544, 488] on icon at bounding box center [548, 492] width 8 height 8
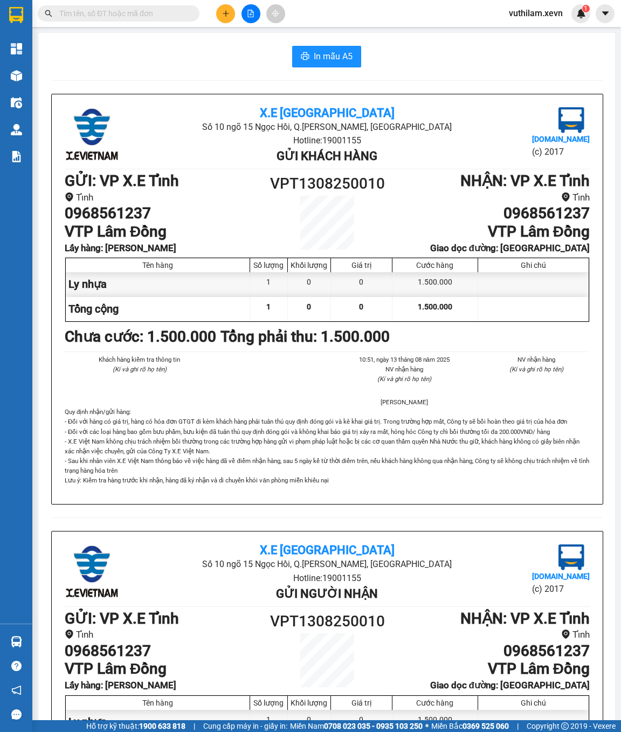
click at [383, 181] on h1 "VPT1308250010" at bounding box center [328, 184] width 132 height 24
drag, startPoint x: 380, startPoint y: 181, endPoint x: 271, endPoint y: 183, distance: 109.5
click at [271, 183] on h1 "VPT1308250010" at bounding box center [328, 184] width 132 height 24
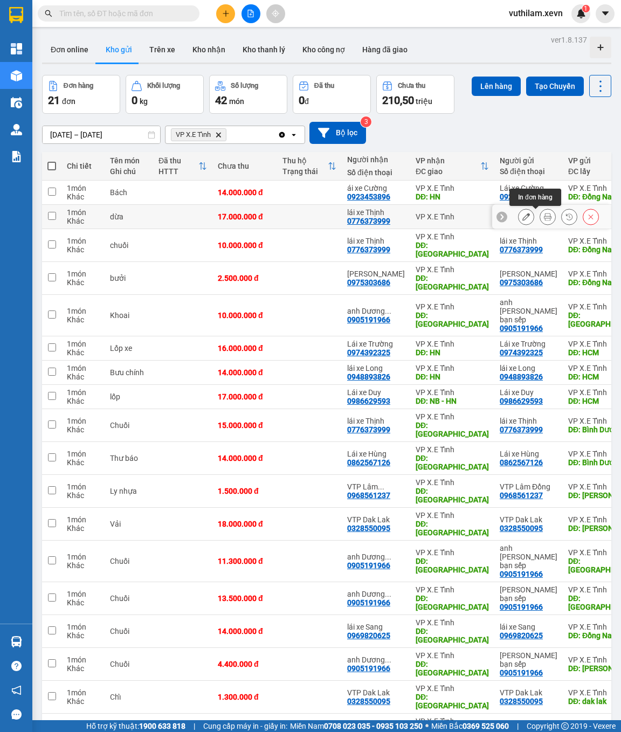
click at [544, 218] on icon at bounding box center [548, 217] width 8 height 8
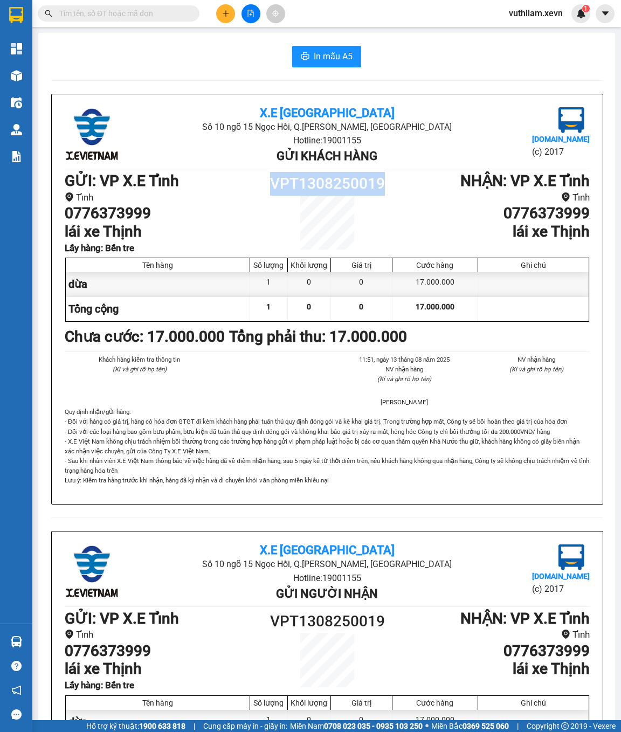
drag, startPoint x: 381, startPoint y: 185, endPoint x: 272, endPoint y: 183, distance: 109.0
click at [272, 183] on h1 "VPT1308250019" at bounding box center [328, 184] width 132 height 24
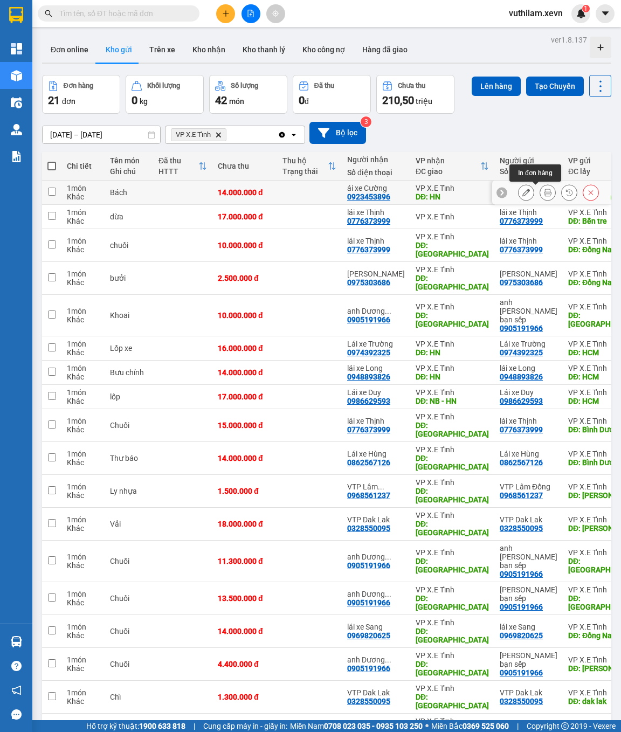
click at [544, 190] on icon at bounding box center [548, 193] width 8 height 8
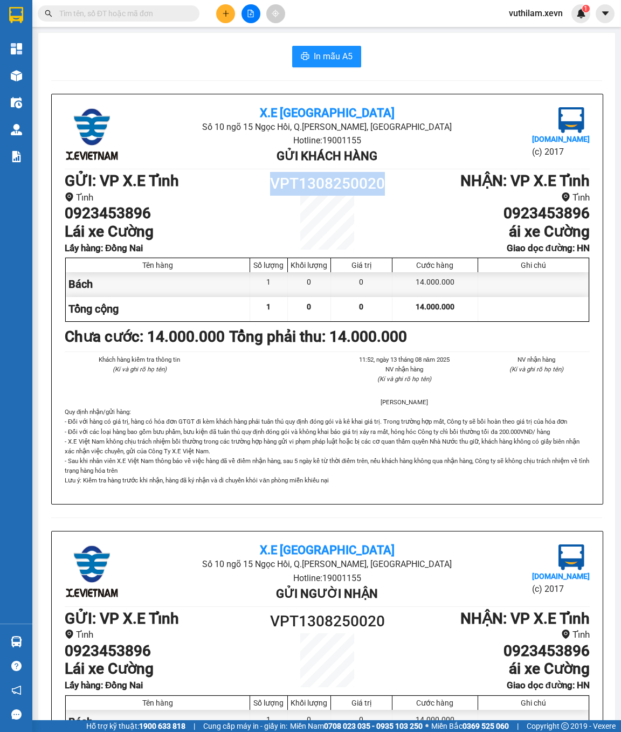
drag, startPoint x: 383, startPoint y: 183, endPoint x: 275, endPoint y: 187, distance: 109.0
click at [275, 187] on h1 "VPT1308250020" at bounding box center [328, 184] width 132 height 24
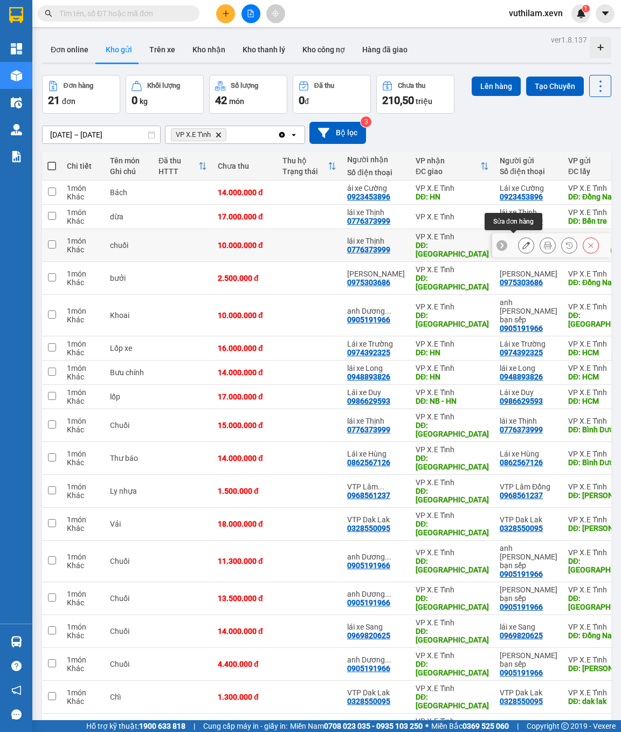
click at [523, 242] on icon at bounding box center [527, 246] width 8 height 8
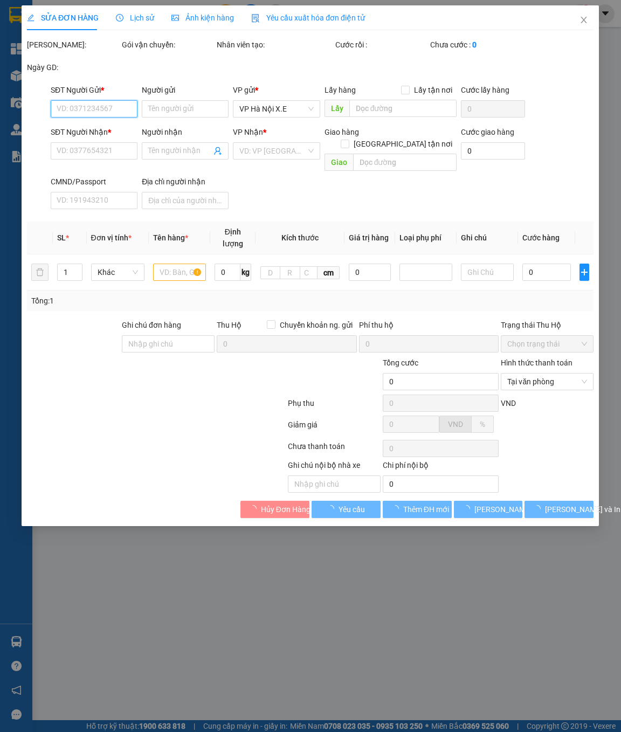
type input "0776373999"
type input "lái xe Thịnh"
type input "Đồng Nai"
type input "0776373999"
type input "lái xe Thịnh"
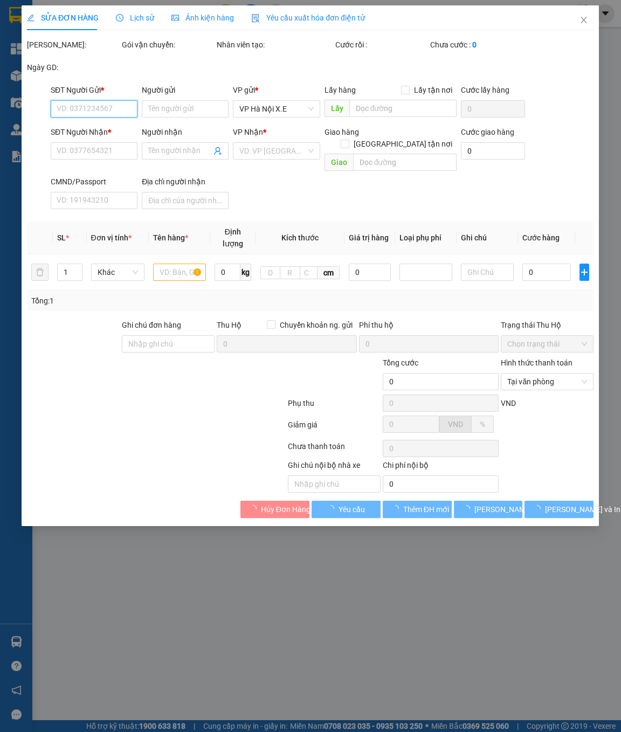
type input "Hà"
type input "10.000.000"
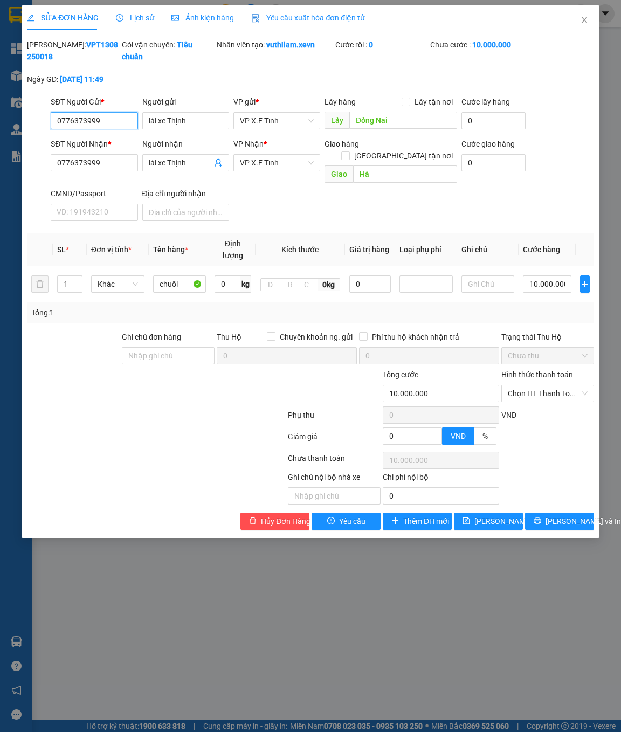
drag, startPoint x: 112, startPoint y: 129, endPoint x: 22, endPoint y: 129, distance: 90.1
click at [23, 130] on div "SỬA ĐƠN HÀNG Lịch sử Ảnh kiện hàng Yêu cầu xuất hóa đơn điện tử Total Paid Fee …" at bounding box center [311, 271] width 578 height 533
paste input "969820625"
type input "0969820625"
drag, startPoint x: 118, startPoint y: 176, endPoint x: 30, endPoint y: 174, distance: 87.9
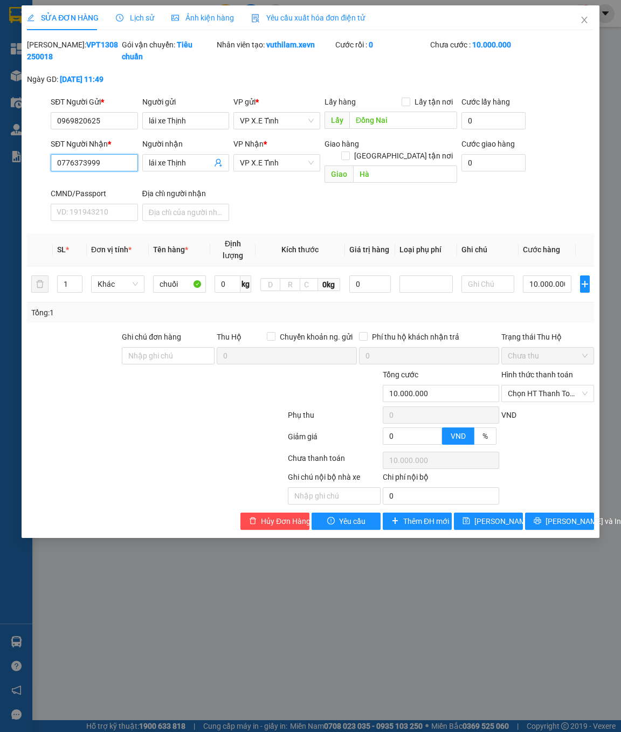
click at [31, 175] on div "SĐT Người Nhận * 0776373999 0776373999 Người nhận lái xe Thịnh VP Nhận * VP X.E…" at bounding box center [310, 181] width 569 height 87
paste input "969820625"
type input "0969820625"
click at [197, 129] on input "lái xe Thịnh" at bounding box center [185, 120] width 87 height 17
type input "lái xe Sang"
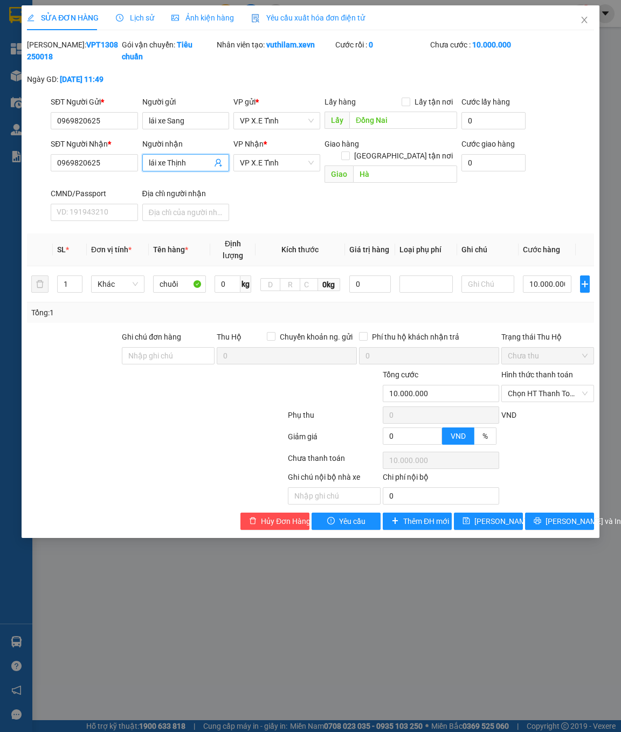
click at [193, 169] on input "lái xe Thịnh" at bounding box center [180, 163] width 63 height 12
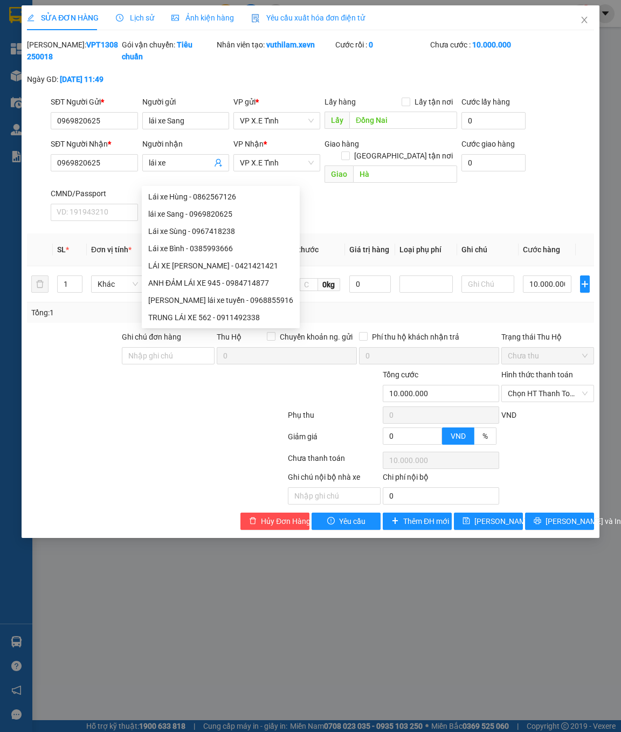
type input "lái xe"
click at [402, 175] on input "Hà" at bounding box center [405, 174] width 104 height 17
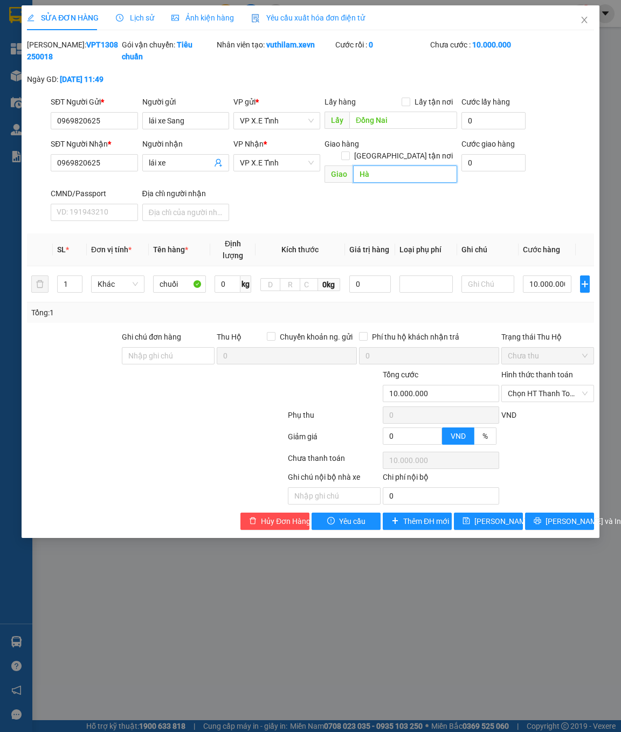
click at [402, 175] on input "Hà" at bounding box center [405, 174] width 104 height 17
click at [410, 172] on input "Hà" at bounding box center [405, 174] width 104 height 17
click at [416, 172] on input "Hà" at bounding box center [405, 174] width 104 height 17
type input "[GEOGRAPHIC_DATA]"
click at [537, 283] on input "10.000.000" at bounding box center [547, 284] width 49 height 17
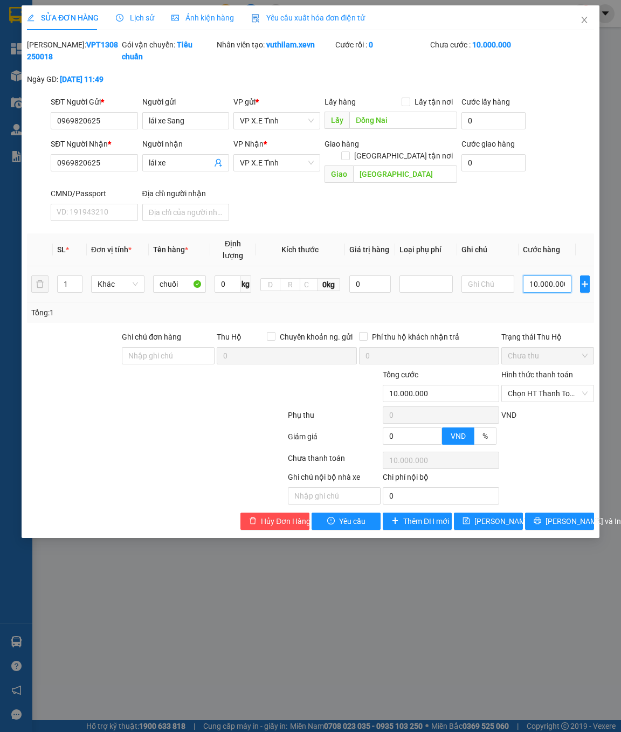
click at [535, 286] on input "10.000.000" at bounding box center [547, 284] width 49 height 17
paste input "8.000.000"
type input "8.000.000"
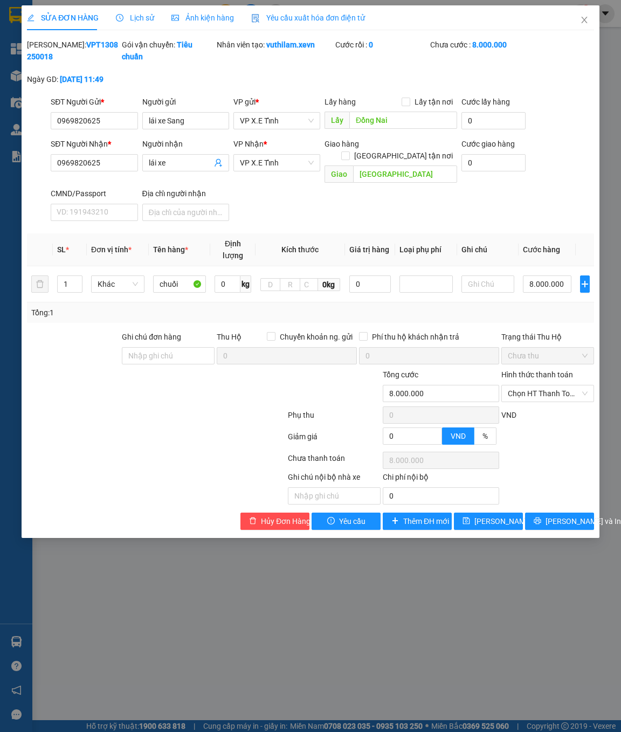
drag, startPoint x: 112, startPoint y: 43, endPoint x: 56, endPoint y: 46, distance: 56.7
click at [56, 46] on div "[PERSON_NAME]: VPT1308250018" at bounding box center [73, 51] width 93 height 24
click at [476, 523] on span "[PERSON_NAME] thay đổi" at bounding box center [518, 522] width 86 height 12
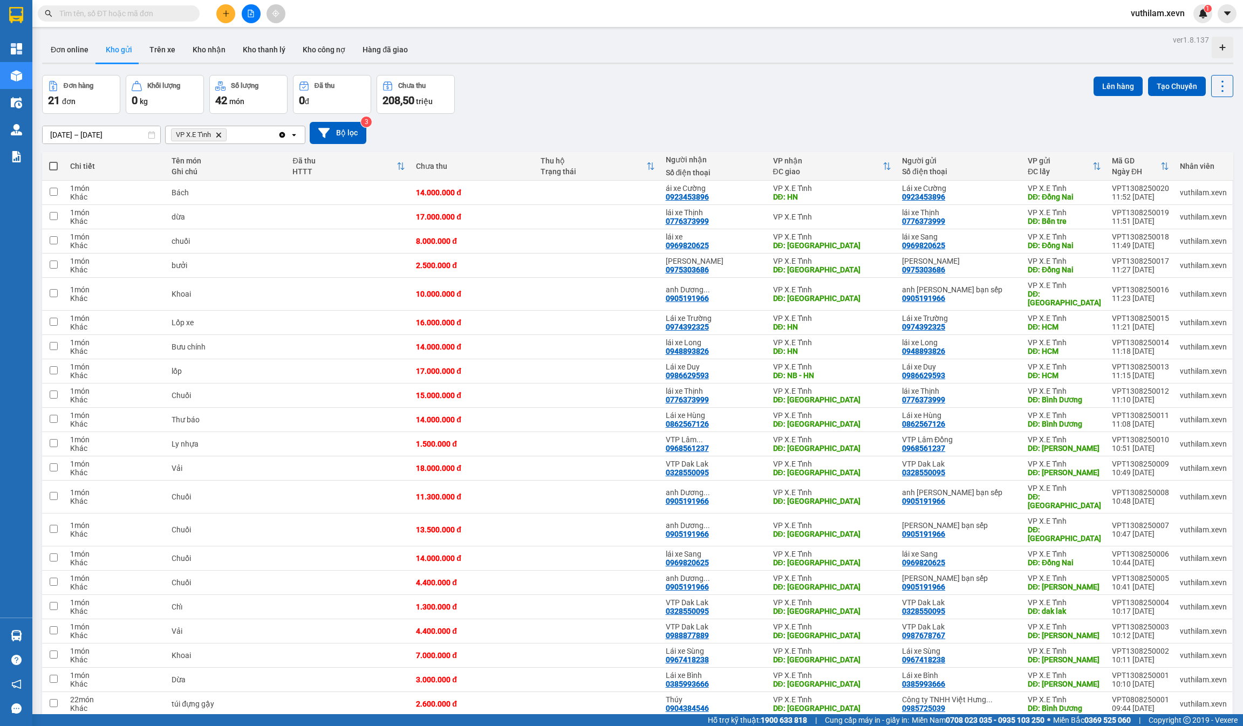
click at [539, 76] on div "Đơn hàng 21 đơn Khối lượng 0 kg Số lượng 42 món Đã thu 0 đ Chưa thu 208,50 triệ…" at bounding box center [637, 94] width 1191 height 39
click at [230, 11] on button at bounding box center [225, 13] width 19 height 19
click at [272, 43] on div "Tạo đơn hàng" at bounding box center [268, 40] width 47 height 12
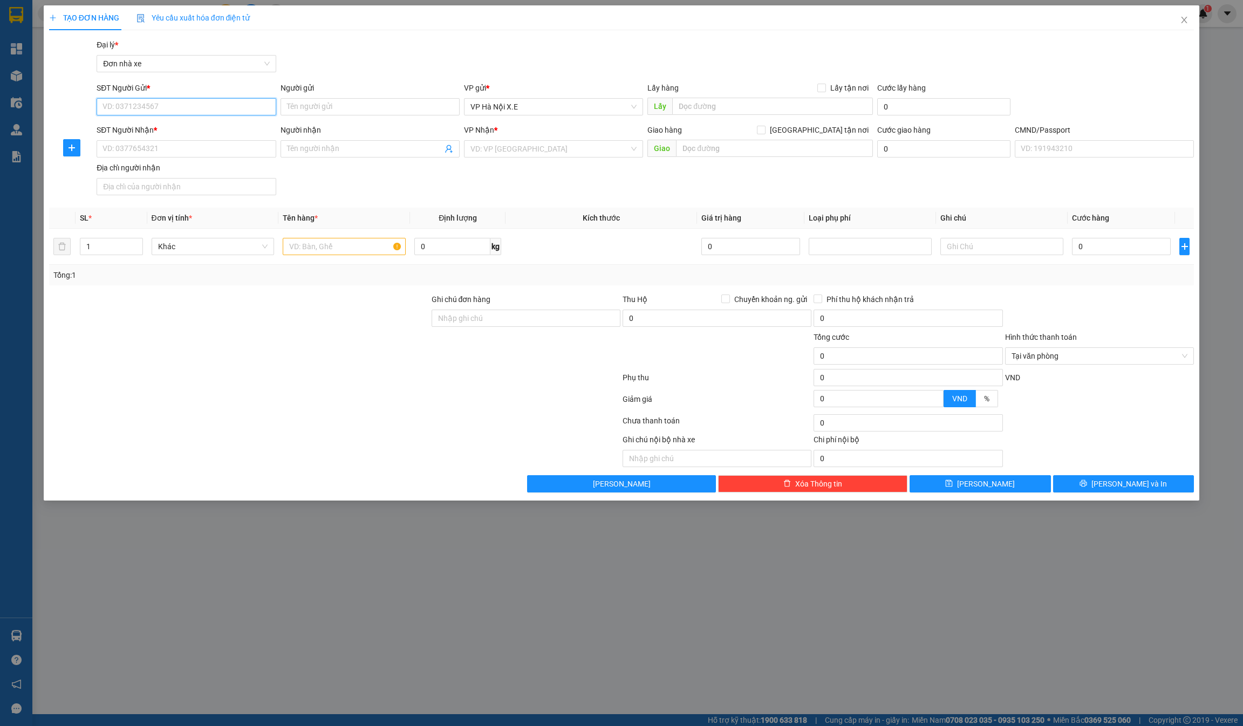
click at [147, 107] on input "SĐT Người Gửi *" at bounding box center [186, 106] width 179 height 17
paste input "0329798957"
type input "0329798957"
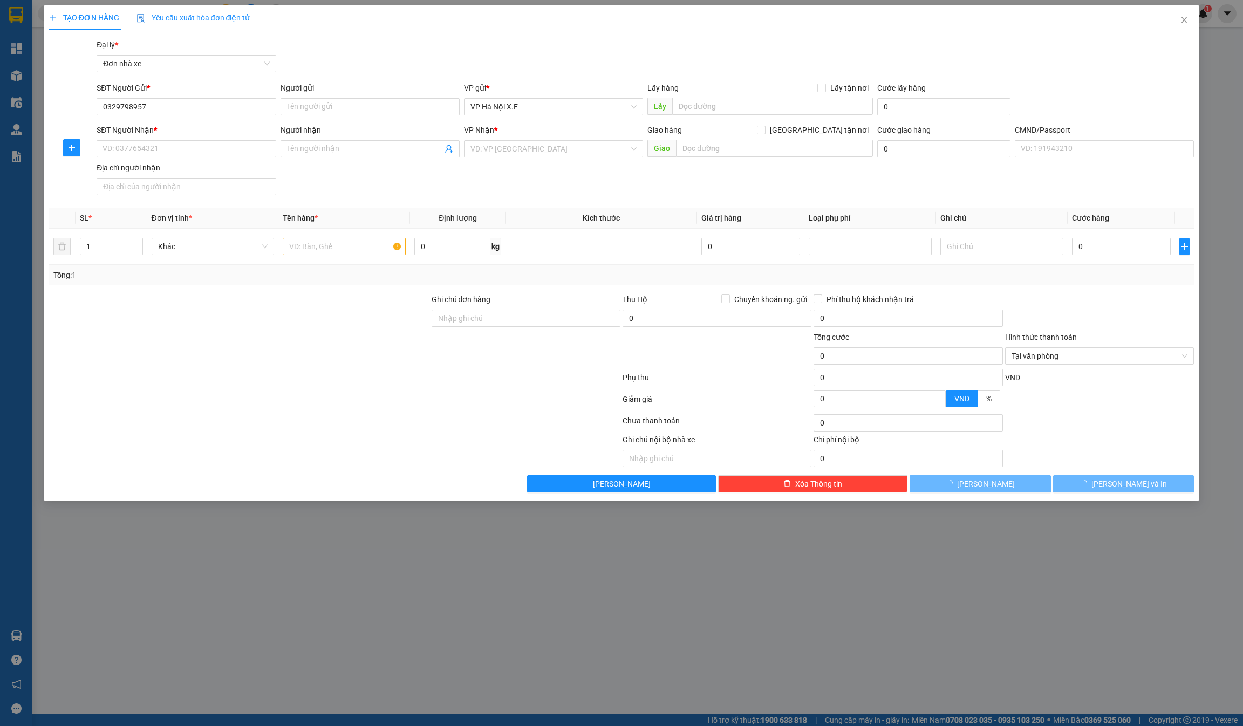
click at [148, 171] on div "Địa chỉ người nhận" at bounding box center [186, 168] width 179 height 12
click at [148, 178] on input "Địa chỉ người nhận" at bounding box center [186, 186] width 179 height 17
click at [156, 149] on input "SĐT Người Nhận *" at bounding box center [186, 148] width 179 height 17
paste input "0329798957"
type input "0329798957"
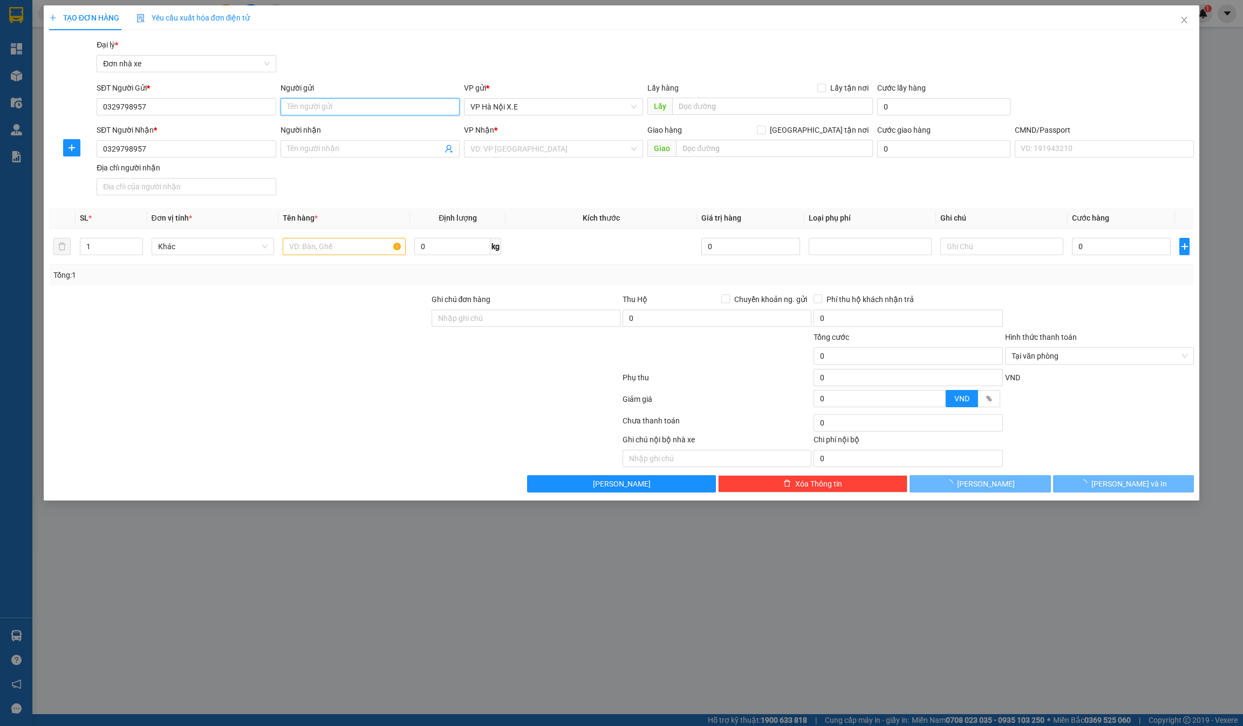
click at [306, 111] on input "Người gửi" at bounding box center [369, 106] width 179 height 17
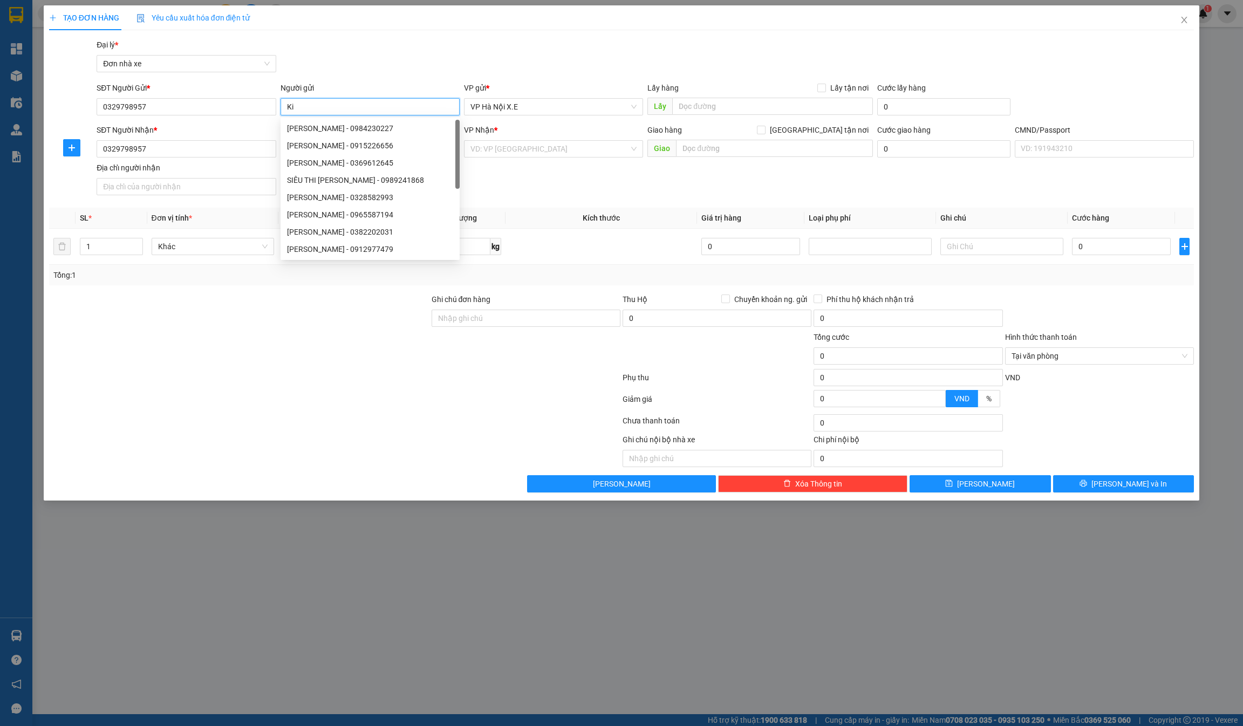
type input "K"
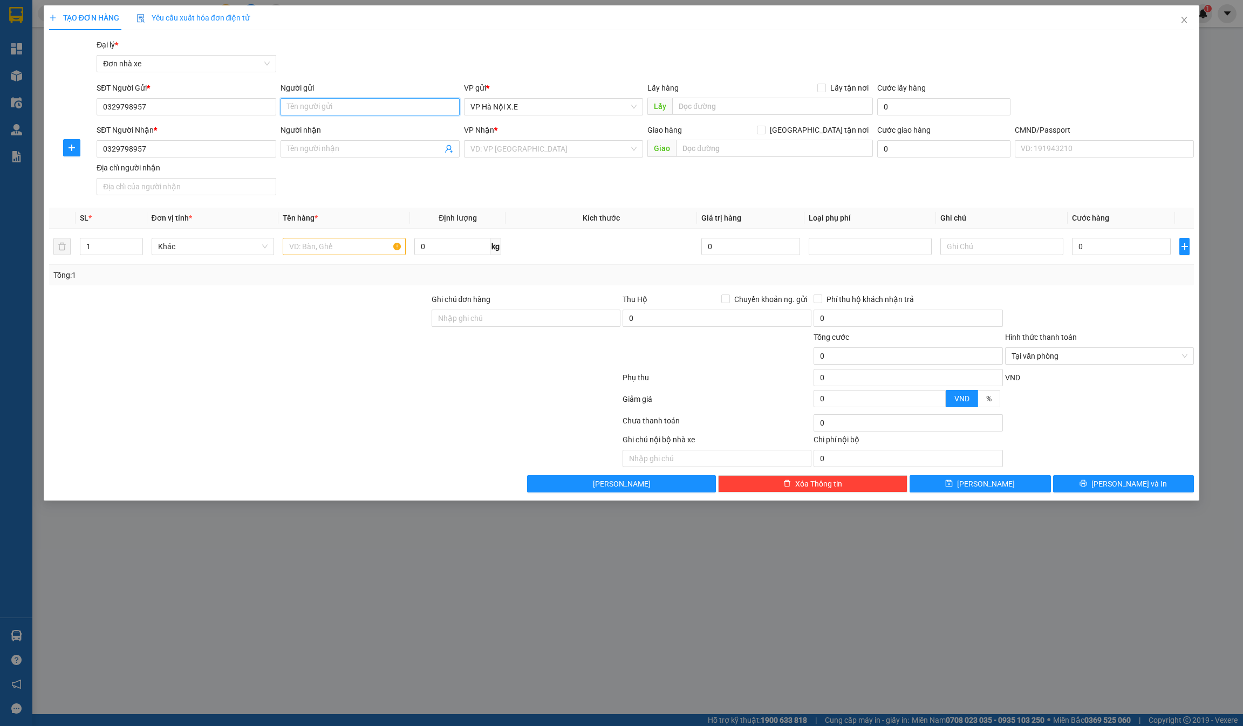
click at [344, 107] on input "Người gửi" at bounding box center [369, 106] width 179 height 17
type input "Xe [GEOGRAPHIC_DATA]"
click at [323, 149] on input "Người nhận" at bounding box center [364, 149] width 155 height 12
click at [539, 113] on span "VP Hà Nội X.E" at bounding box center [553, 107] width 166 height 16
type input "Xe [GEOGRAPHIC_DATA]"
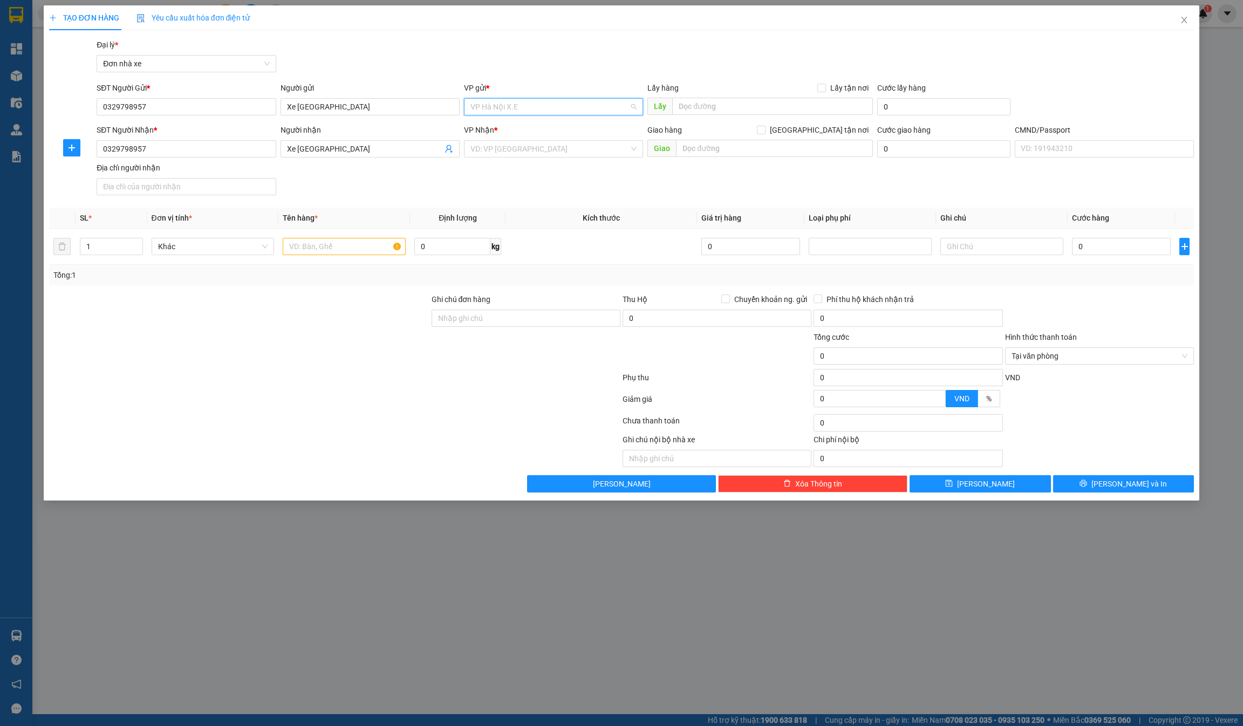
scroll to position [271, 0]
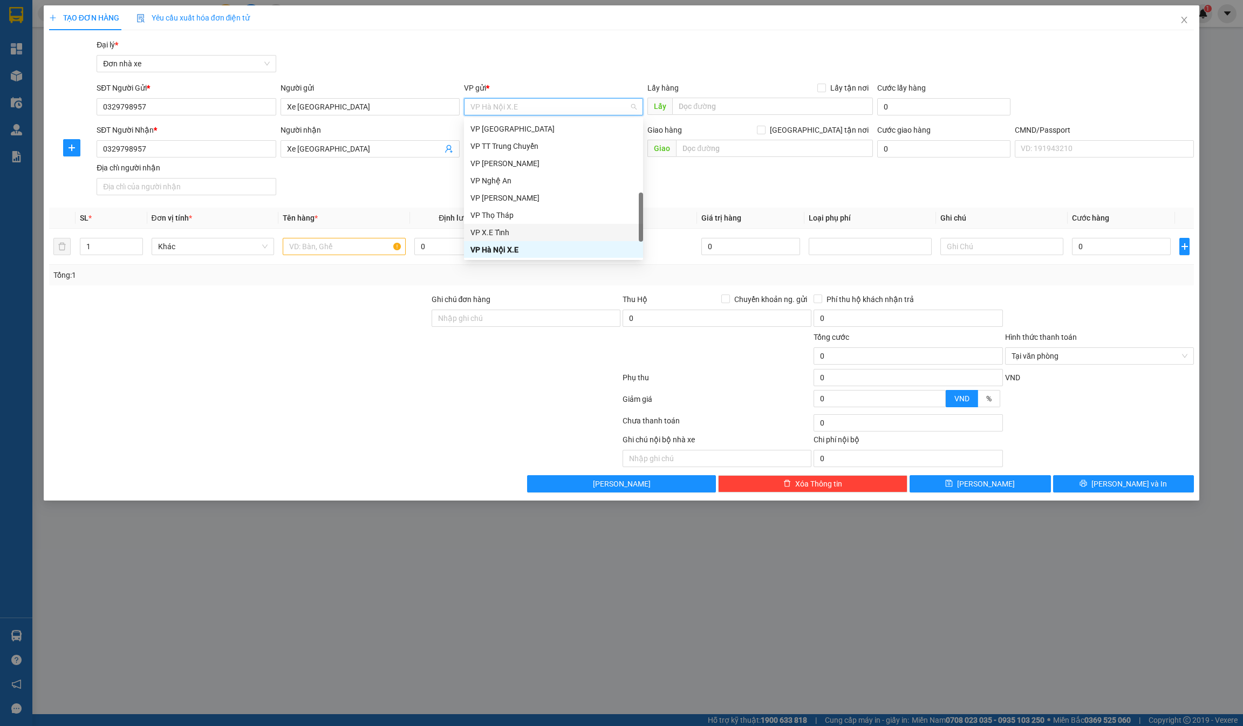
click at [507, 231] on div "VP X.E Tỉnh" at bounding box center [553, 233] width 166 height 12
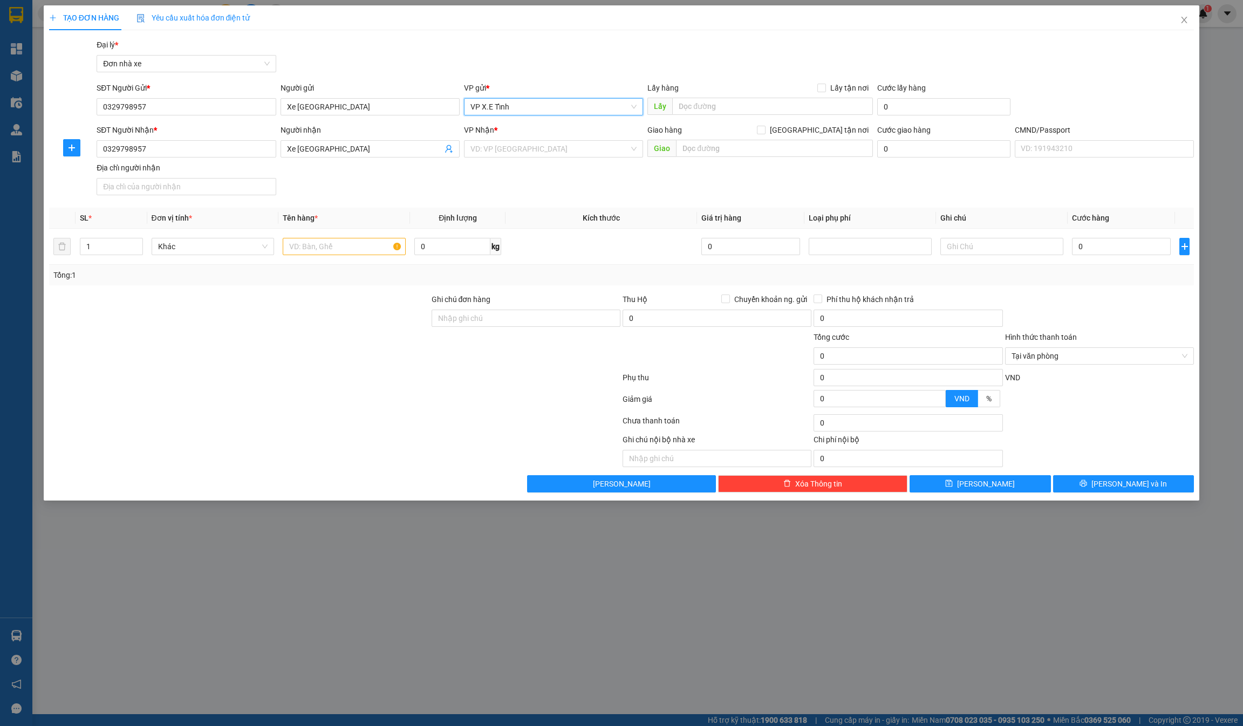
click at [505, 147] on input "search" at bounding box center [549, 149] width 159 height 16
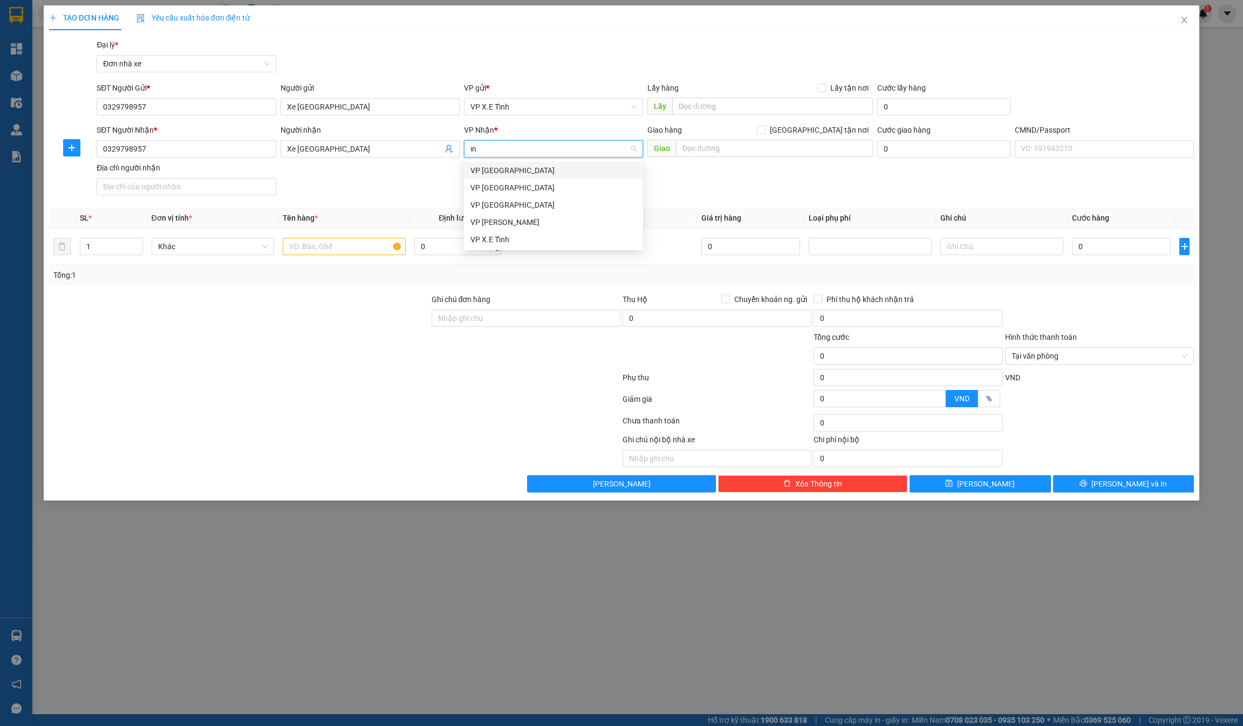
type input "ỉnh"
click at [519, 241] on div "VP X.E Tỉnh" at bounding box center [553, 240] width 166 height 12
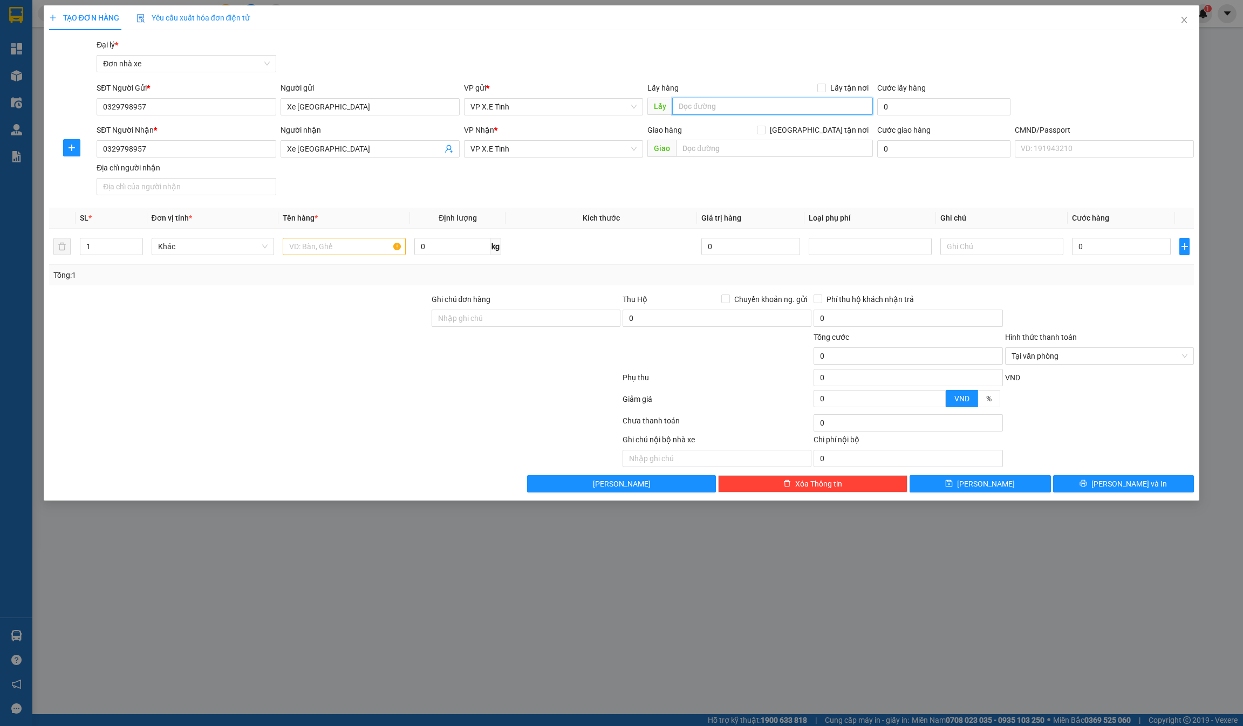
click at [758, 104] on input "text" at bounding box center [772, 106] width 200 height 17
click at [520, 131] on div "VP Nhận *" at bounding box center [553, 130] width 179 height 12
click at [701, 107] on input "text" at bounding box center [772, 106] width 200 height 17
type input "Bình Dương"
click at [729, 150] on input "text" at bounding box center [774, 148] width 196 height 17
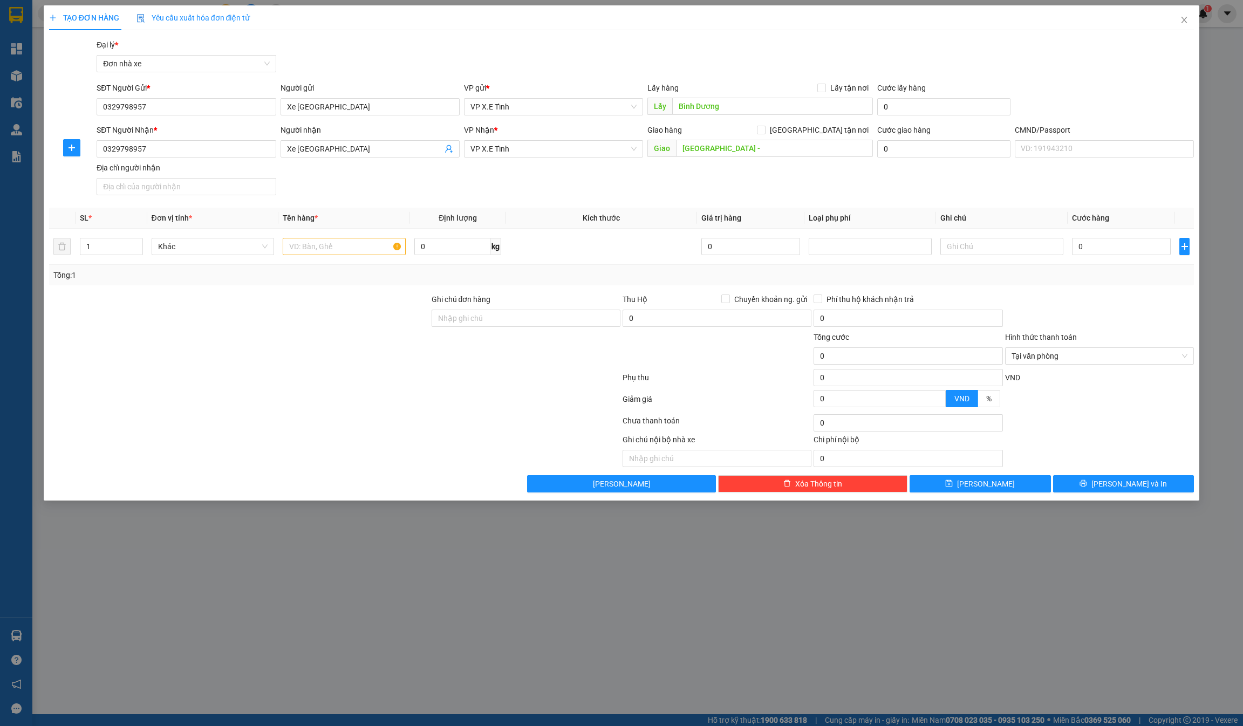
click at [268, 350] on div at bounding box center [239, 350] width 382 height 38
click at [758, 149] on input "[GEOGRAPHIC_DATA] -" at bounding box center [774, 148] width 196 height 17
type input "[GEOGRAPHIC_DATA] - [GEOGRAPHIC_DATA] - [GEOGRAPHIC_DATA]"
click at [329, 250] on input "text" at bounding box center [344, 246] width 123 height 17
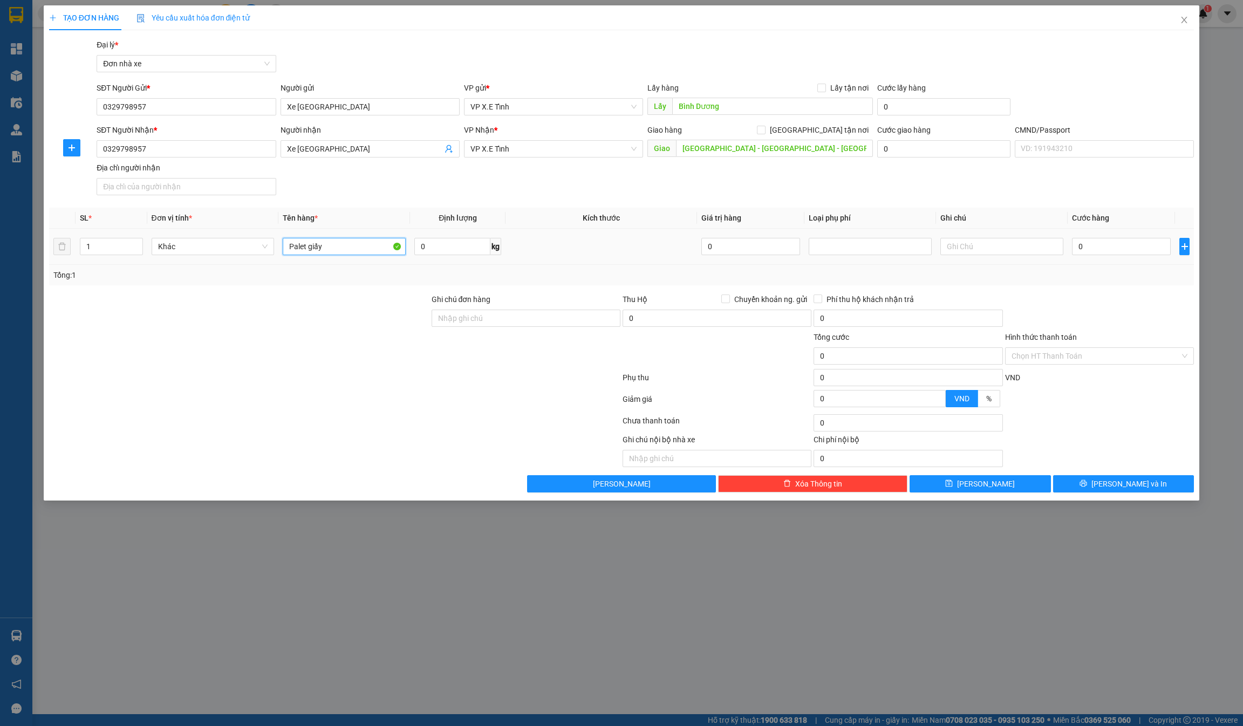
type input "Palet giấy"
click at [1122, 245] on input "0" at bounding box center [1121, 246] width 99 height 17
click at [1106, 240] on input "0" at bounding box center [1121, 246] width 99 height 17
paste input "14.000.000"
type input "0"
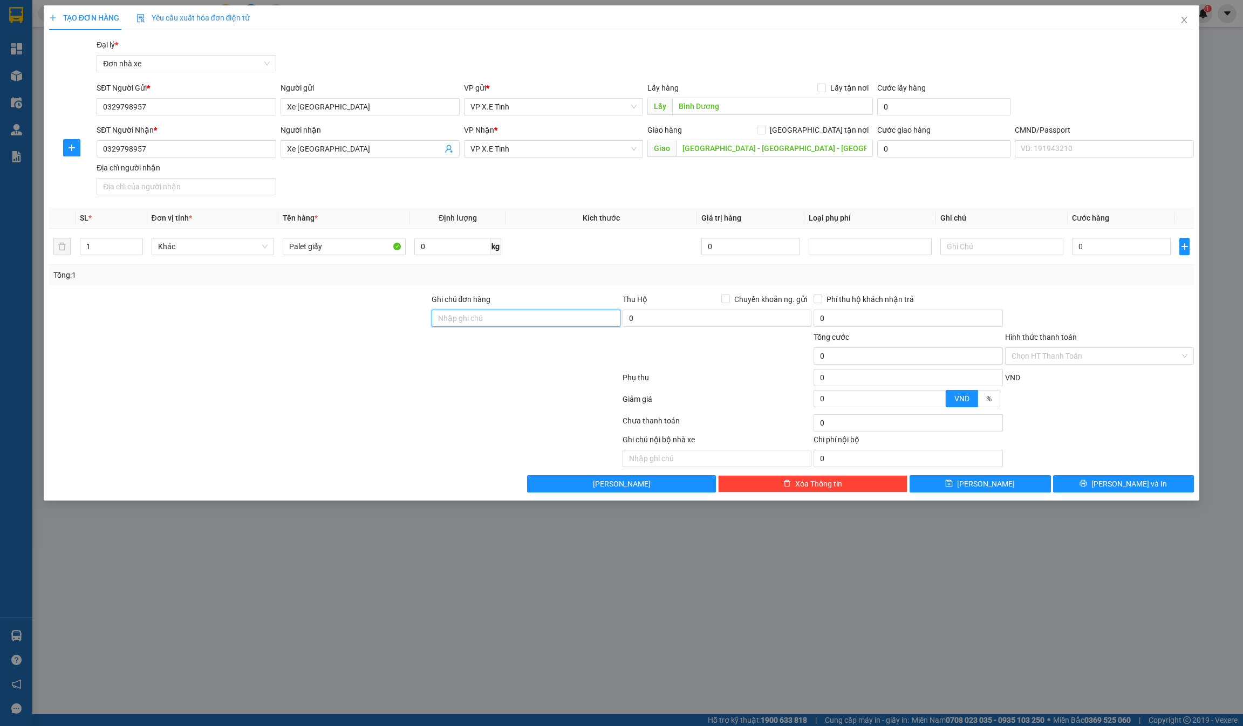
click at [537, 321] on input "Ghi chú đơn hàng" at bounding box center [525, 318] width 189 height 17
type input "Chưa chốt cước"
click at [1021, 485] on button "[PERSON_NAME]" at bounding box center [979, 483] width 141 height 17
click at [1099, 246] on input "0" at bounding box center [1121, 246] width 99 height 17
paste input "14.000.000"
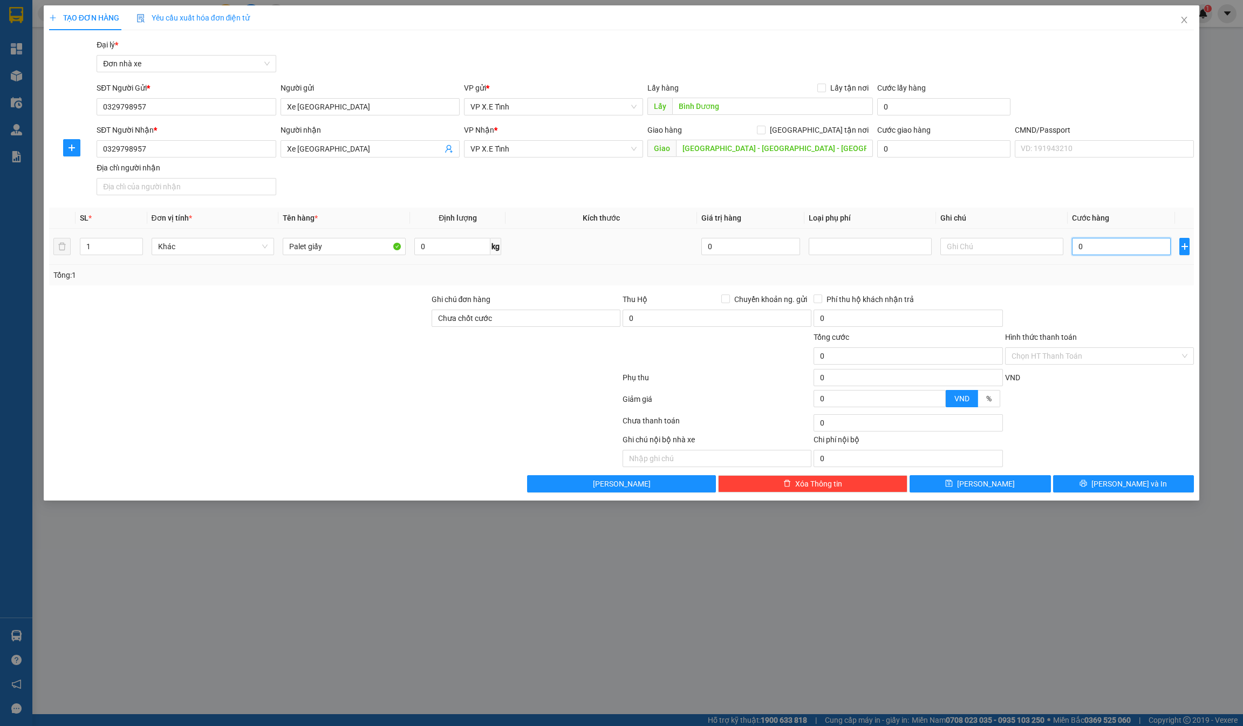
type input "14.000.000"
click at [996, 487] on button "[PERSON_NAME]" at bounding box center [979, 483] width 141 height 17
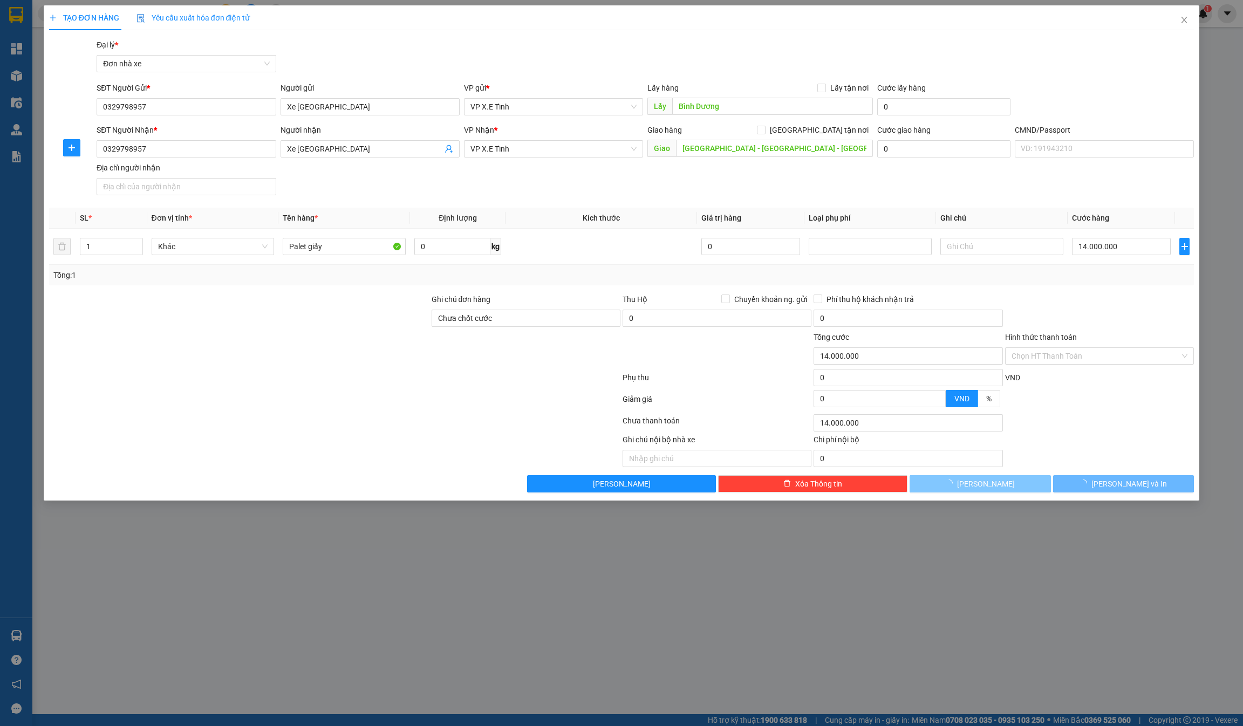
type input "0"
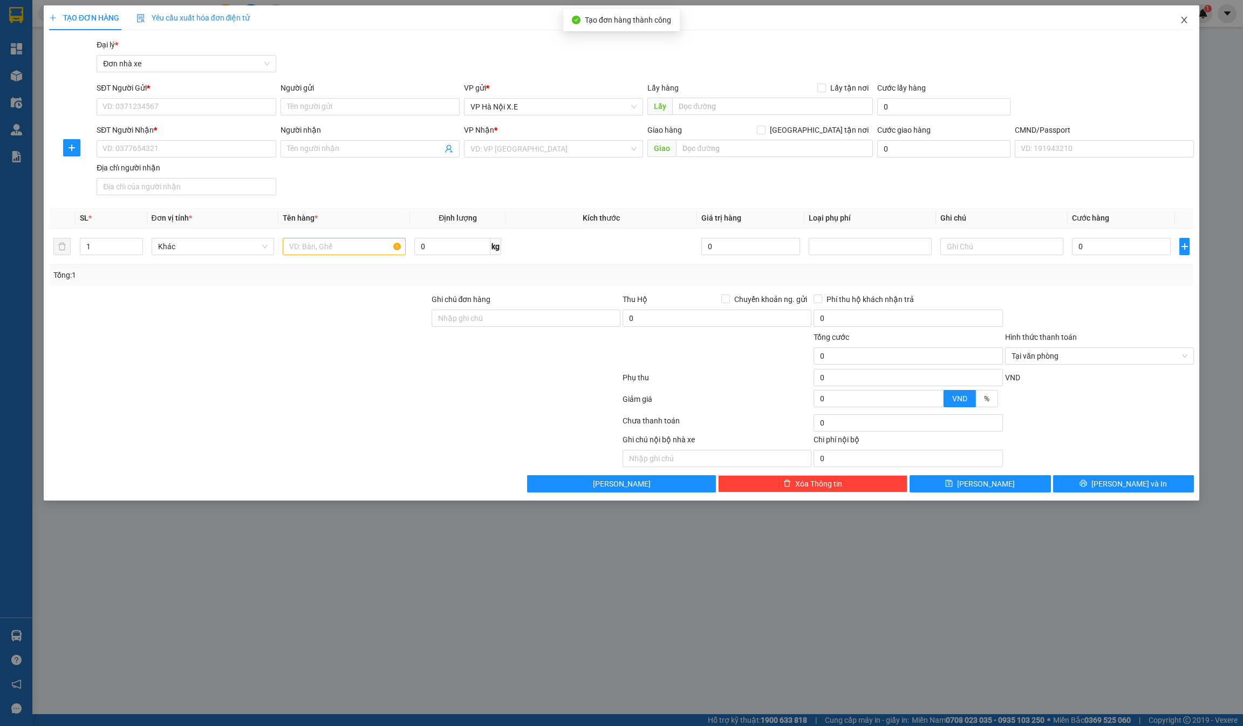
click at [1185, 22] on icon "close" at bounding box center [1184, 20] width 9 height 9
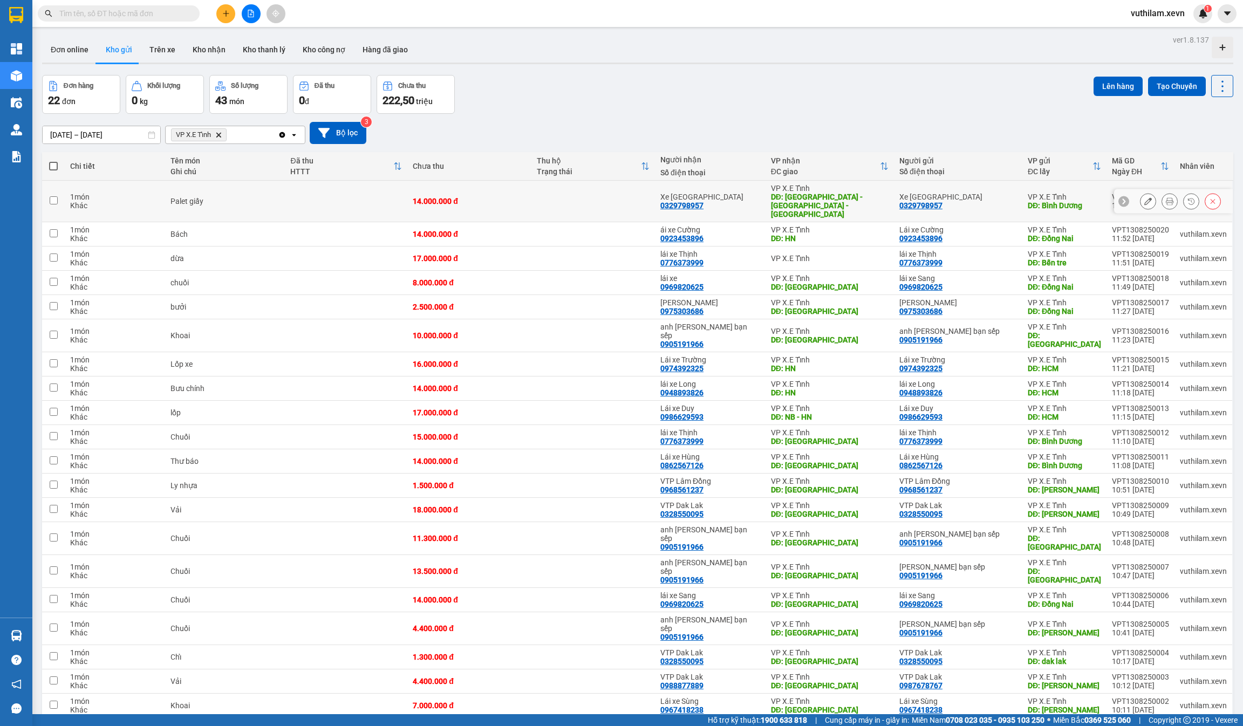
click at [1166, 197] on icon at bounding box center [1170, 201] width 8 height 8
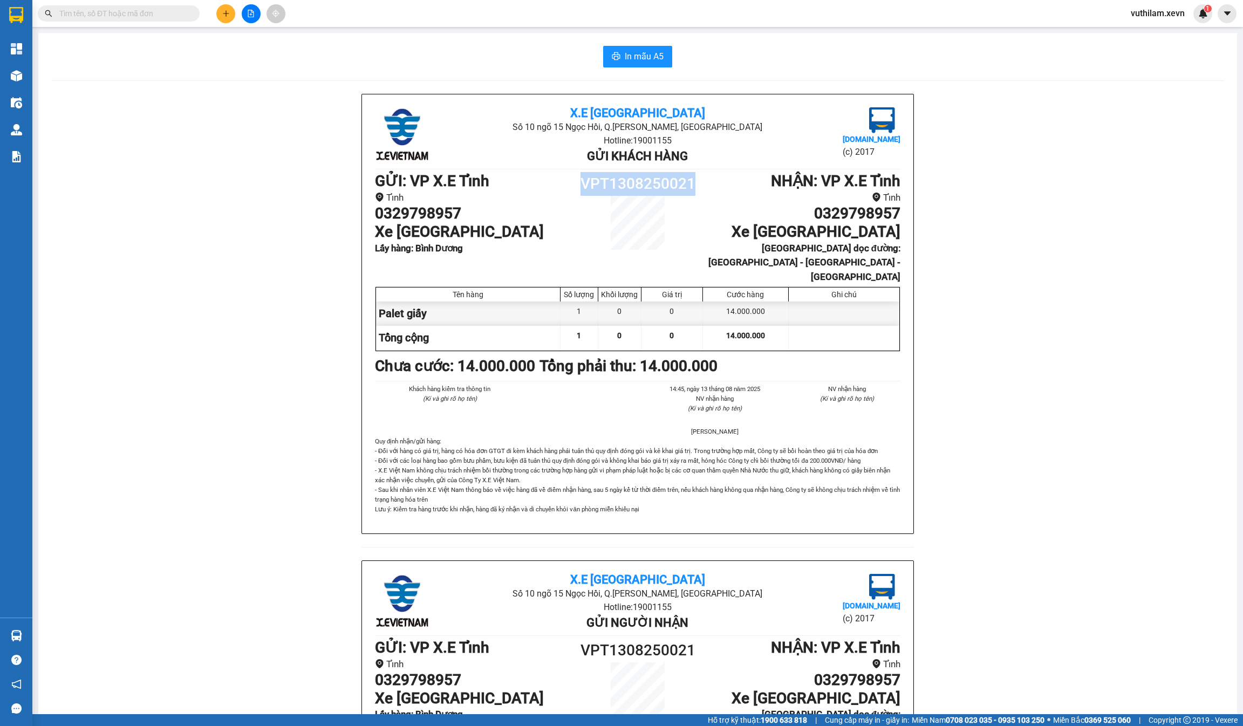
drag, startPoint x: 690, startPoint y: 175, endPoint x: 574, endPoint y: 175, distance: 116.0
click at [574, 175] on h1 "VPT1308250021" at bounding box center [638, 184] width 132 height 24
